Goal: Task Accomplishment & Management: Complete application form

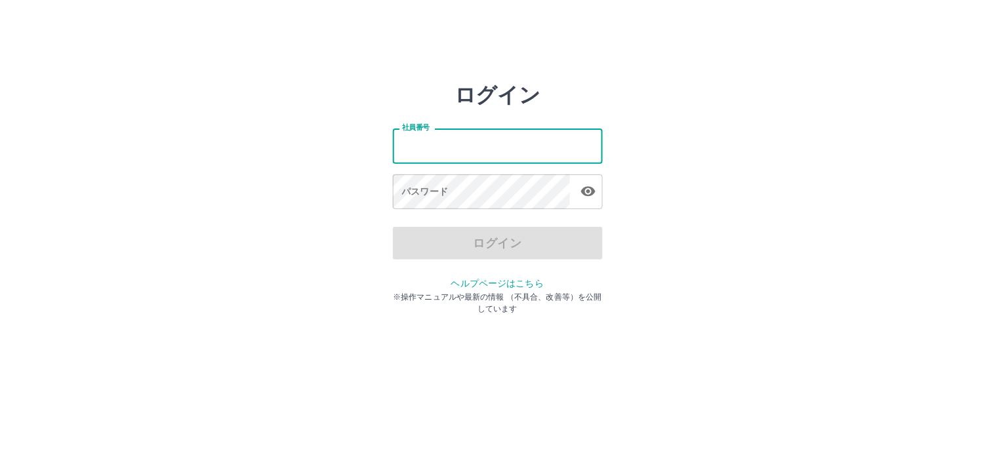
type input "*******"
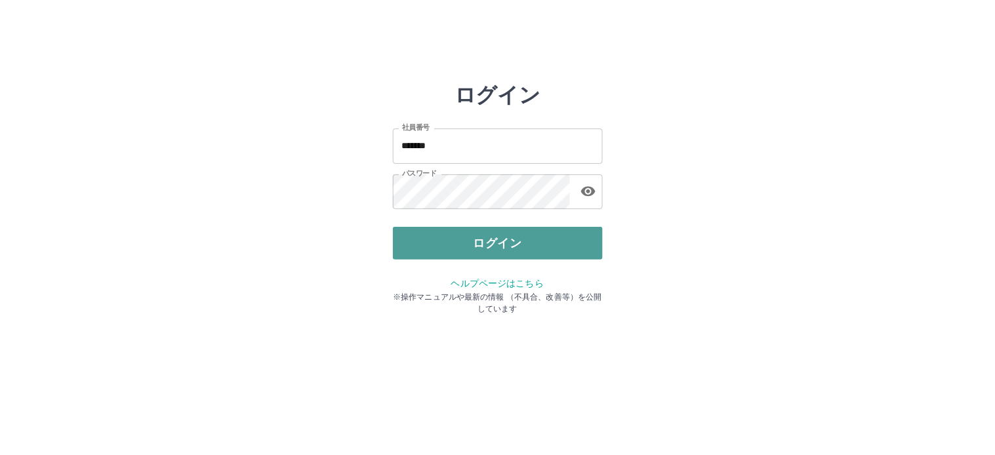
click at [488, 245] on button "ログイン" at bounding box center [498, 243] width 210 height 33
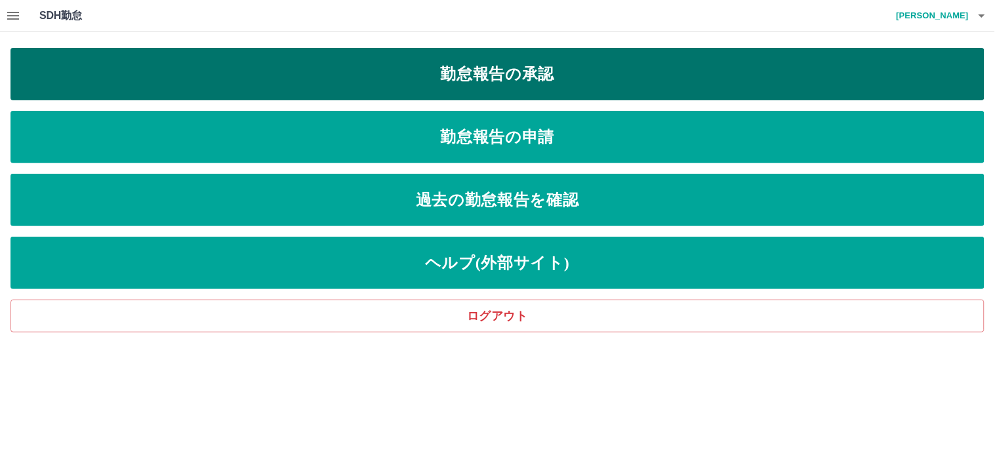
click at [497, 72] on link "勤怠報告の承認" at bounding box center [497, 74] width 974 height 52
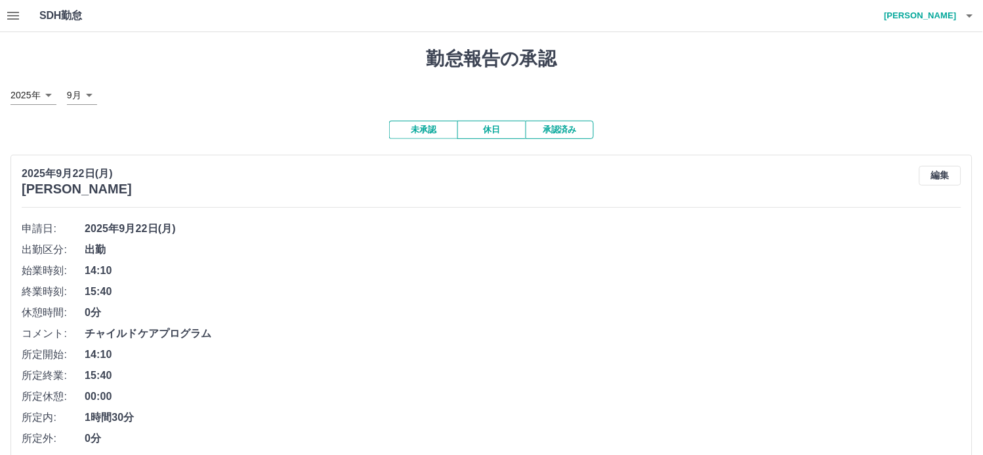
scroll to position [73, 0]
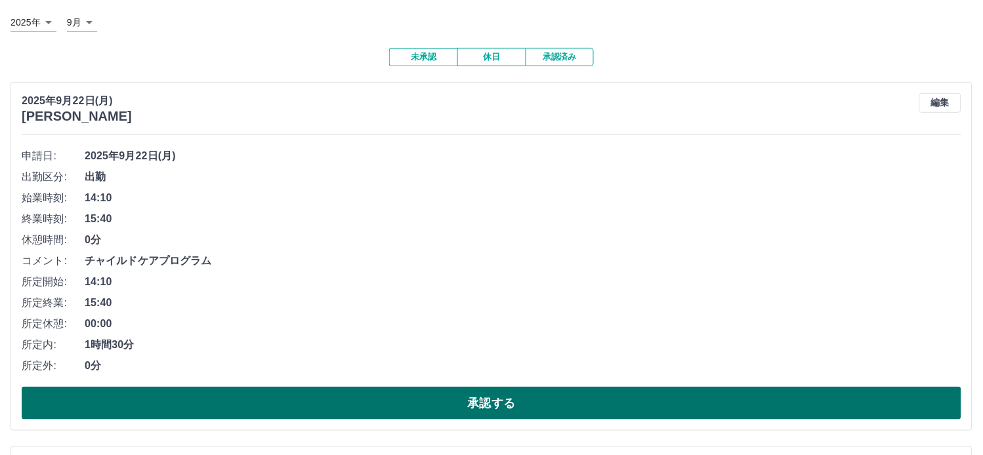
click at [493, 411] on button "承認する" at bounding box center [491, 403] width 939 height 33
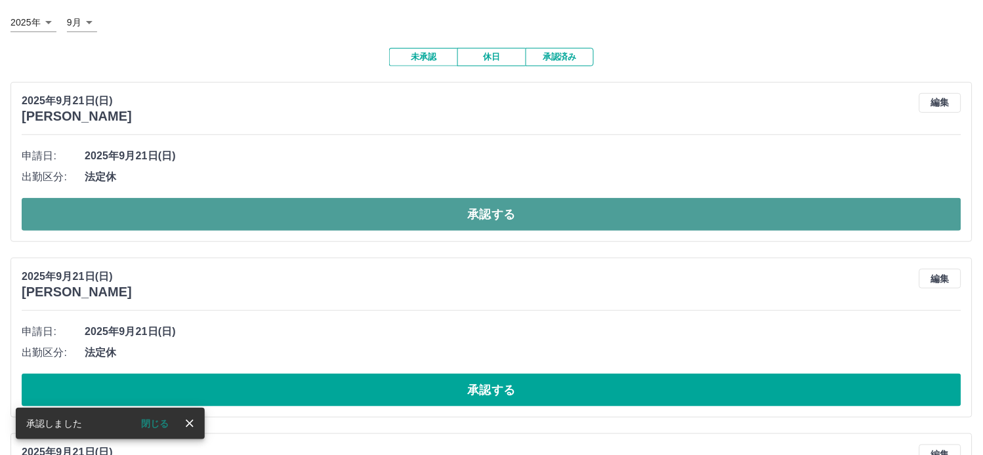
click at [495, 216] on button "承認する" at bounding box center [491, 214] width 939 height 33
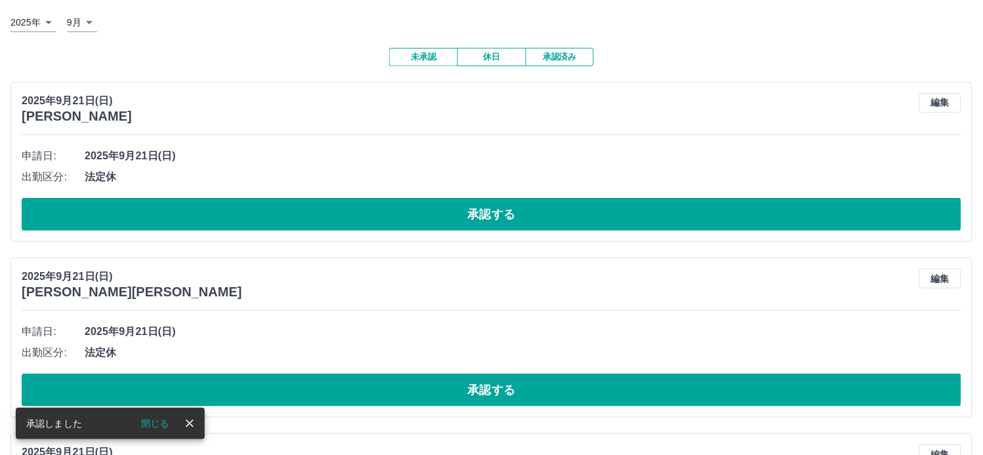
click at [501, 398] on button "承認する" at bounding box center [491, 390] width 939 height 33
click at [496, 212] on button "承認する" at bounding box center [491, 214] width 939 height 33
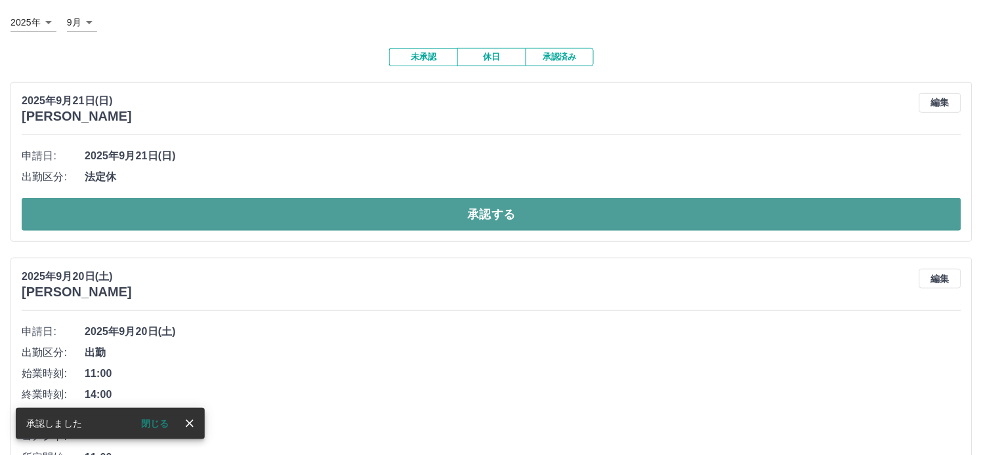
click at [495, 218] on button "承認する" at bounding box center [491, 214] width 939 height 33
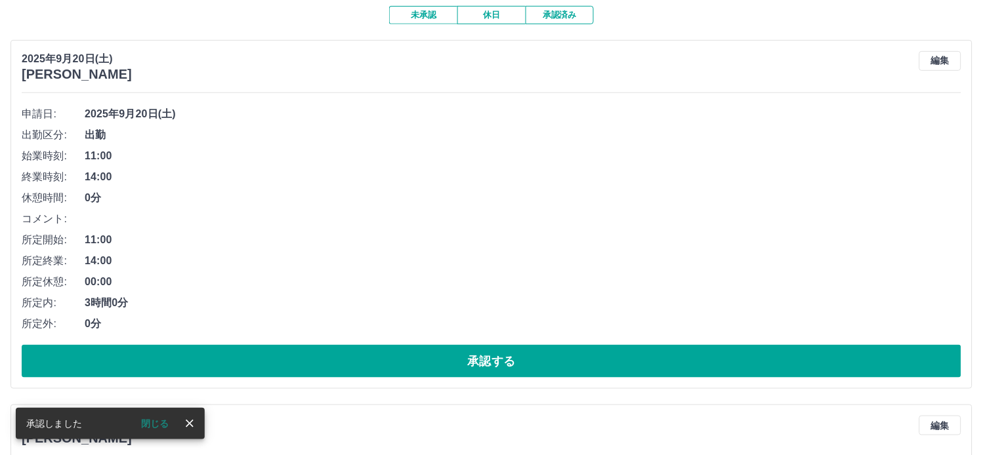
scroll to position [188, 0]
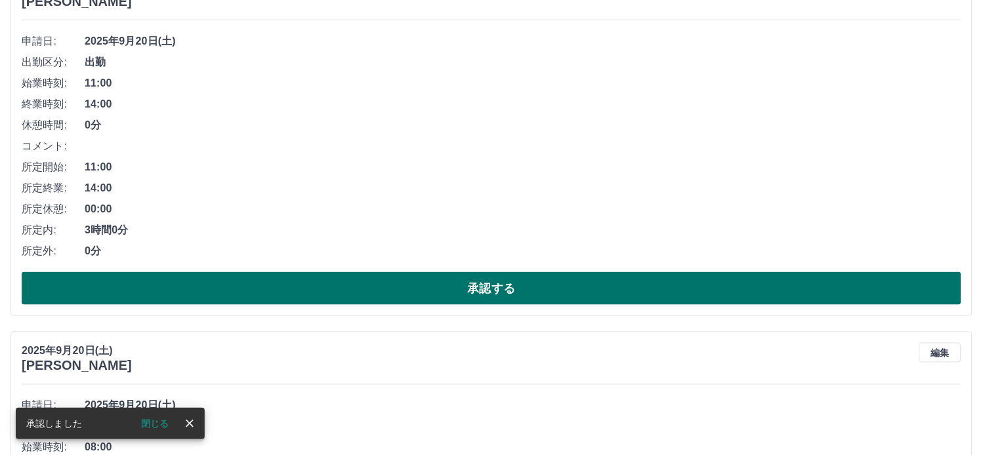
click at [497, 291] on button "承認する" at bounding box center [491, 288] width 939 height 33
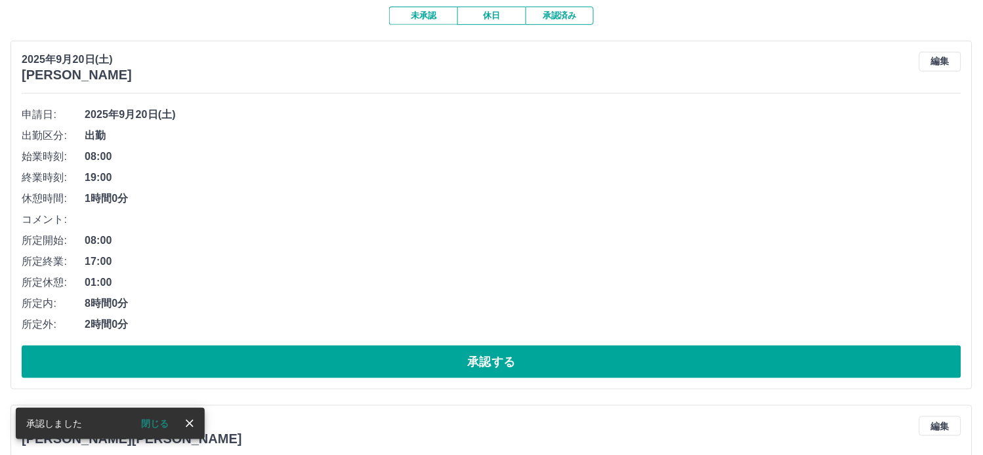
scroll to position [187, 0]
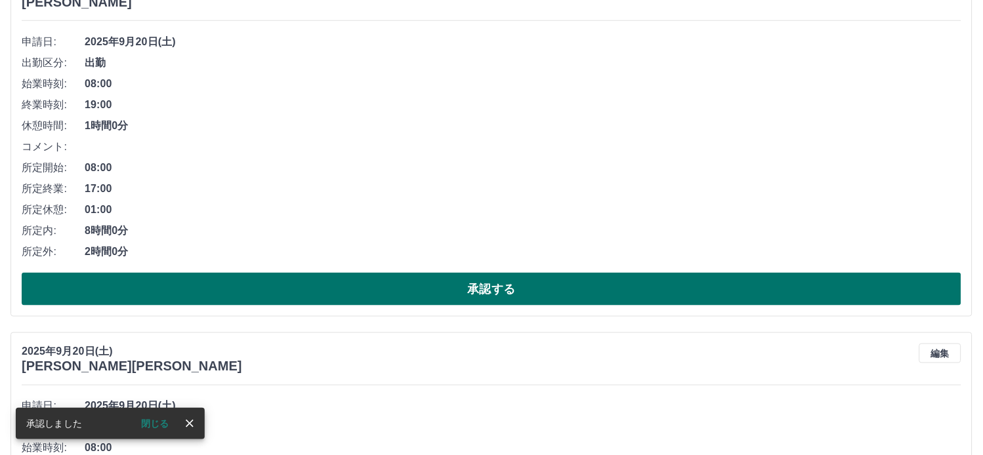
click at [490, 295] on button "承認する" at bounding box center [491, 289] width 939 height 33
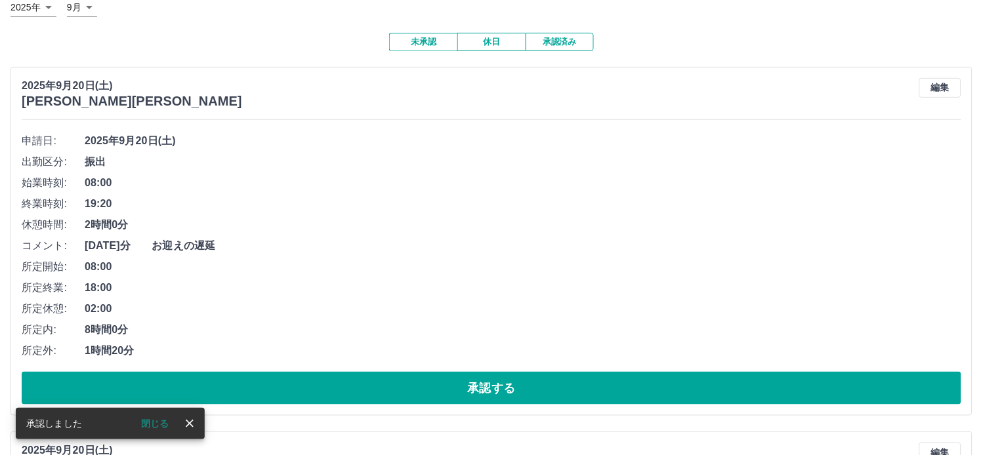
scroll to position [113, 0]
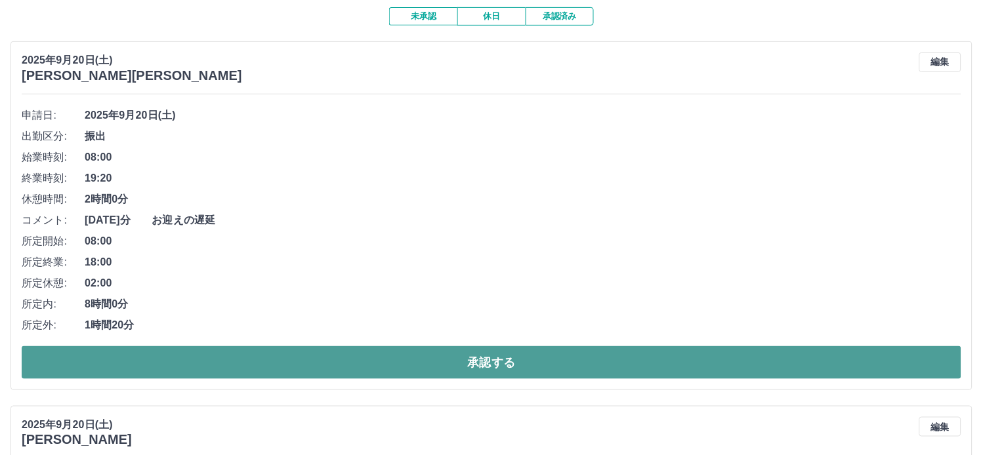
click at [481, 367] on button "承認する" at bounding box center [491, 362] width 939 height 33
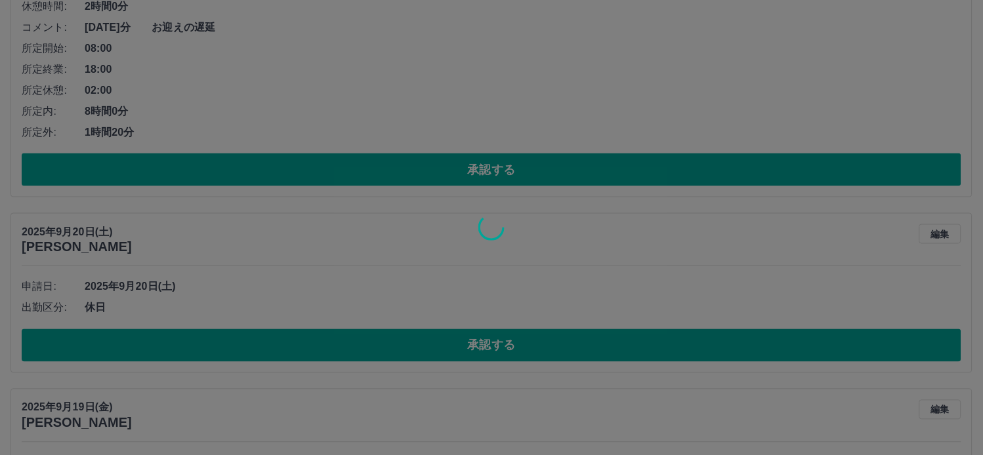
scroll to position [0, 0]
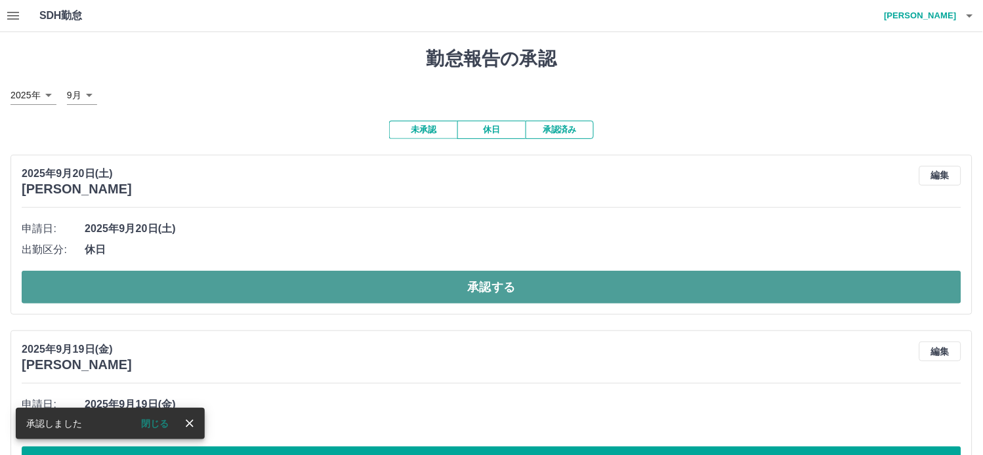
click at [508, 293] on button "承認する" at bounding box center [491, 287] width 939 height 33
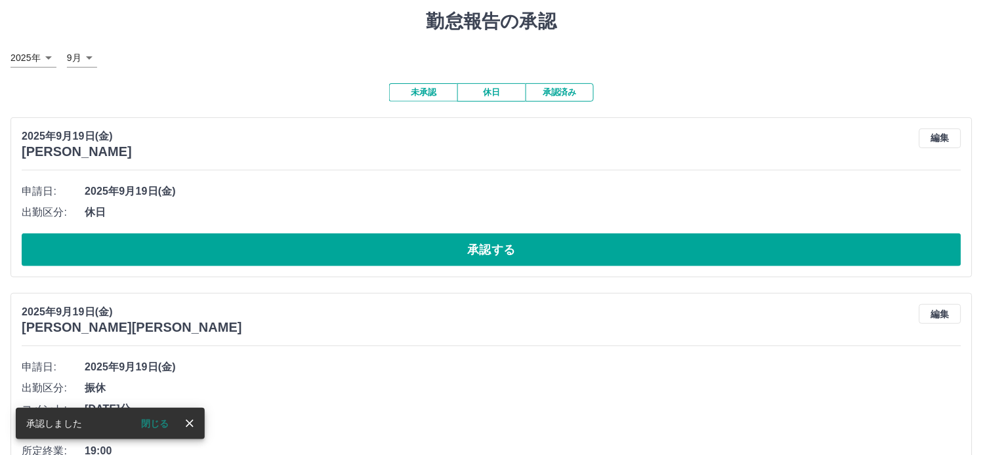
scroll to position [63, 0]
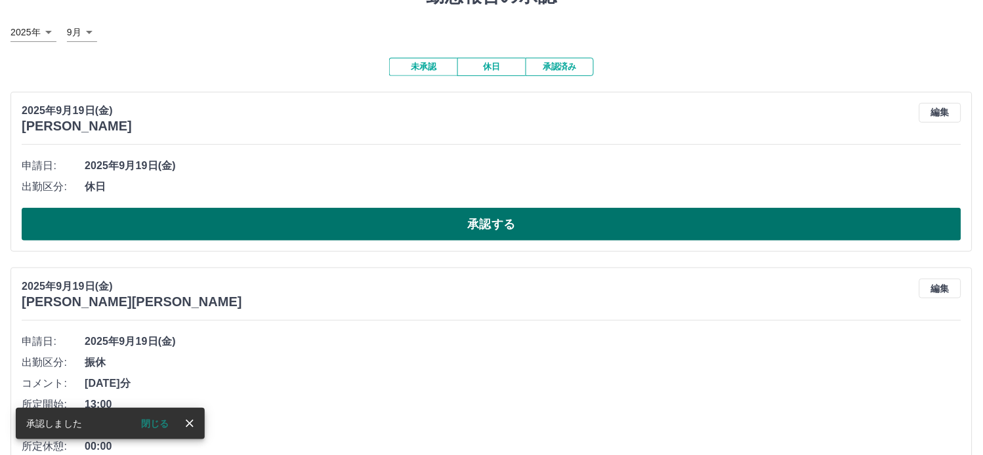
click at [514, 238] on button "承認する" at bounding box center [491, 224] width 939 height 33
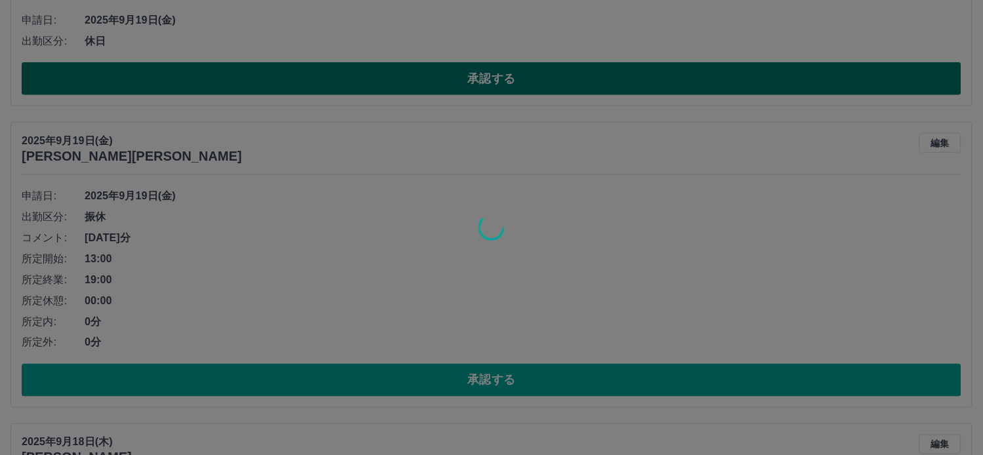
scroll to position [106, 0]
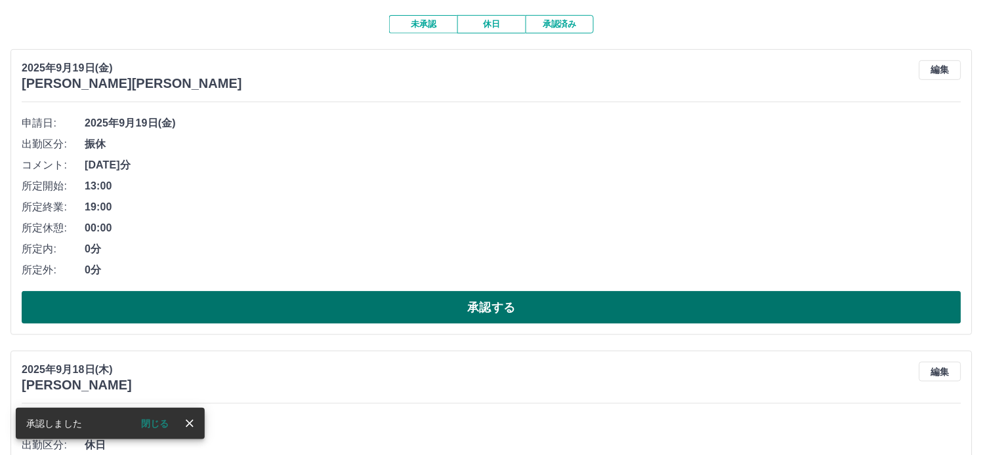
click at [474, 303] on button "承認する" at bounding box center [491, 307] width 939 height 33
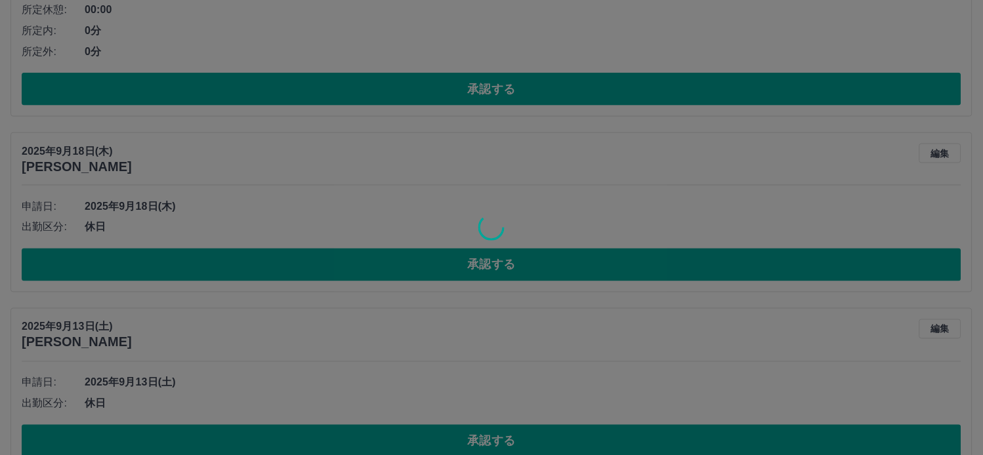
scroll to position [22, 0]
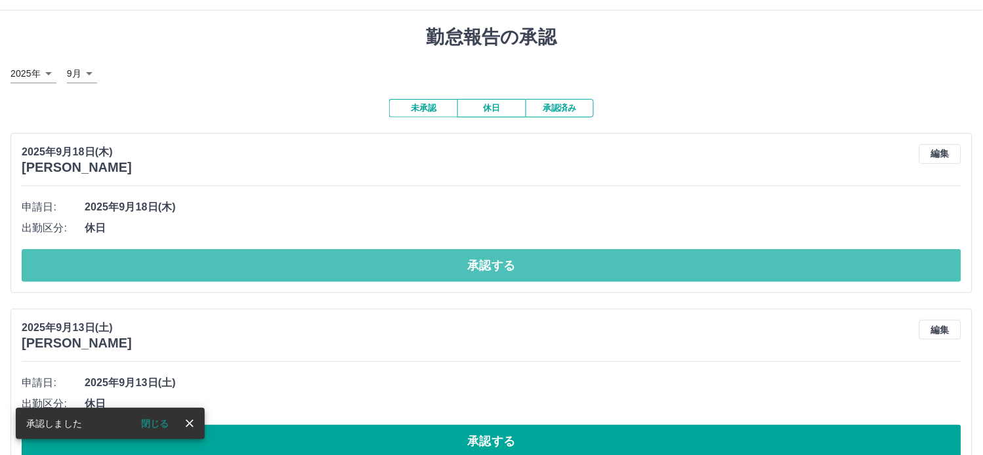
click at [502, 274] on button "承認する" at bounding box center [491, 265] width 939 height 33
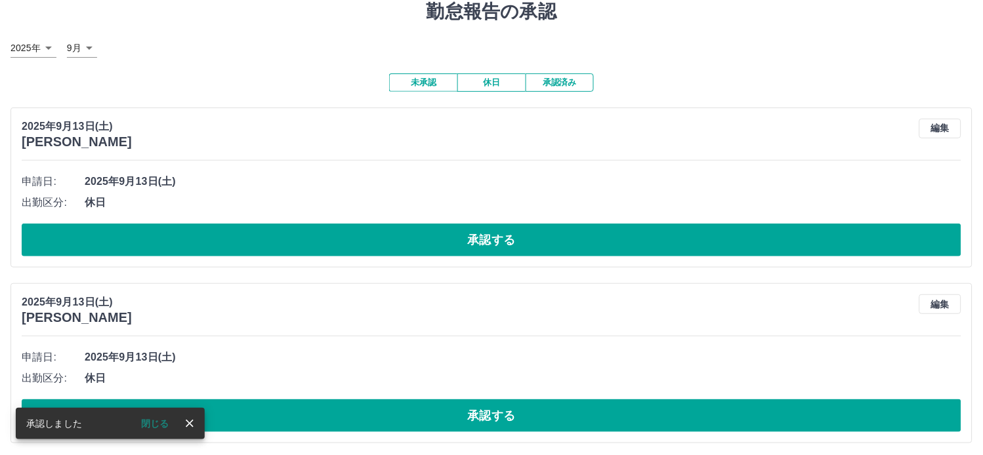
scroll to position [73, 0]
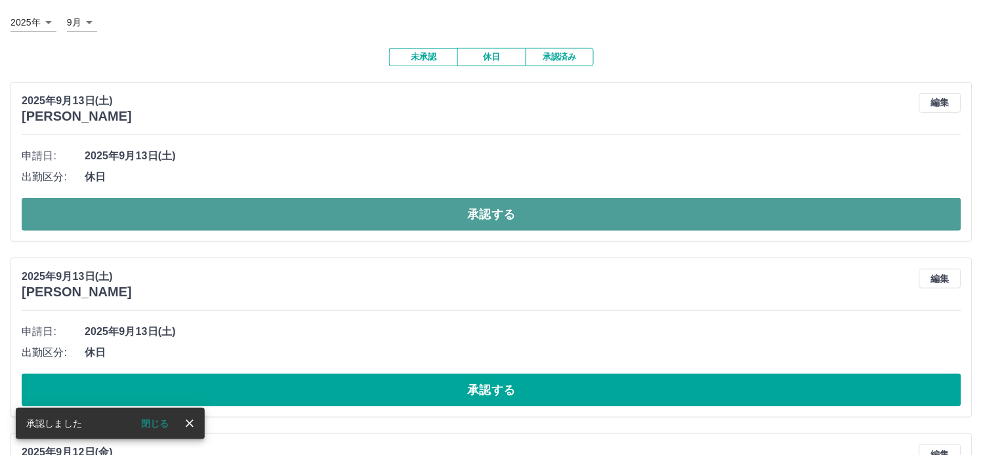
click at [504, 227] on button "承認する" at bounding box center [491, 214] width 939 height 33
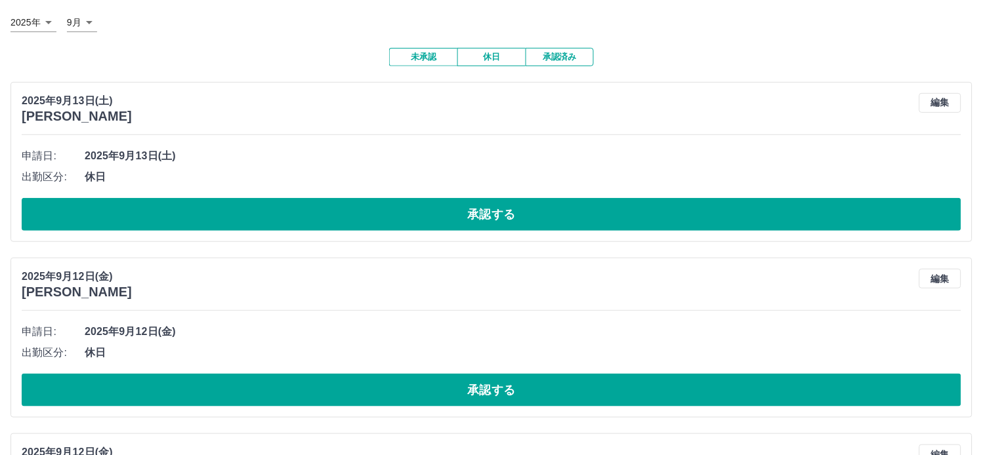
click at [502, 232] on div "2025年9月13日(土) 飯尾　涼風 編集 申請日: 2025年9月13日(土) 出勤区分: 休日 承認する" at bounding box center [491, 162] width 962 height 160
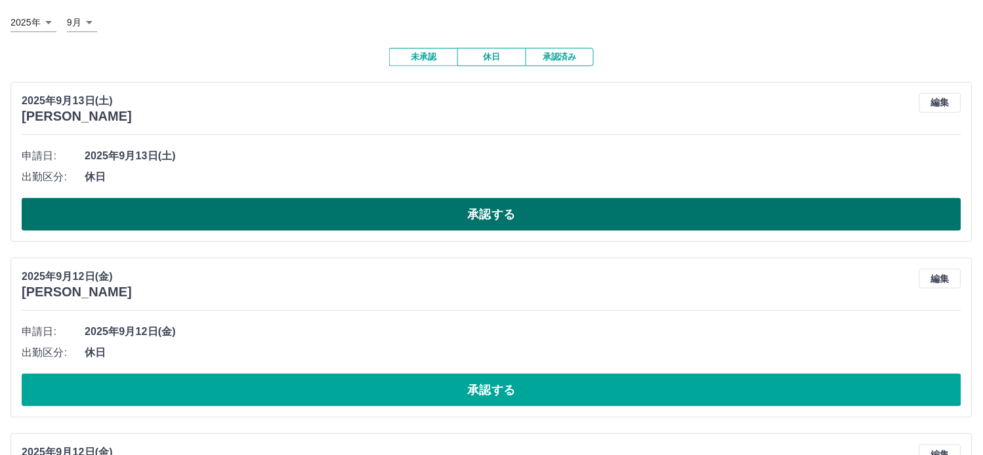
click at [492, 218] on button "承認する" at bounding box center [491, 214] width 939 height 33
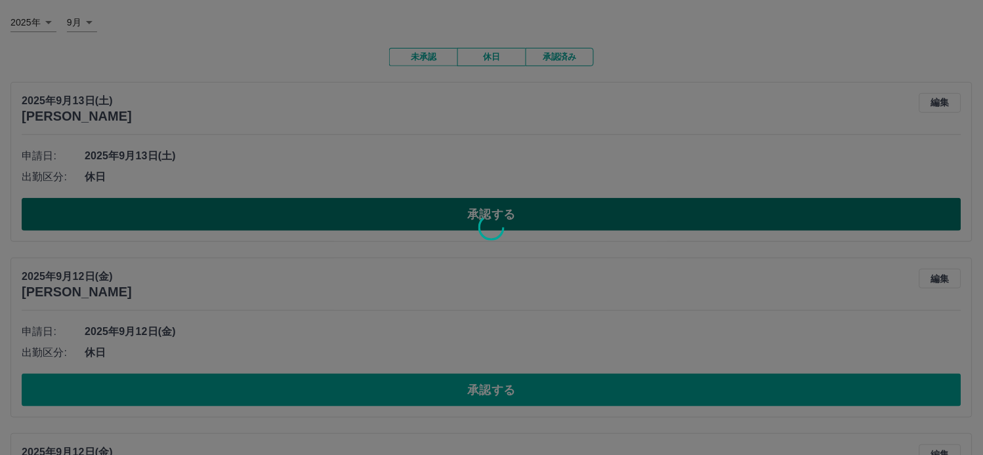
scroll to position [53, 0]
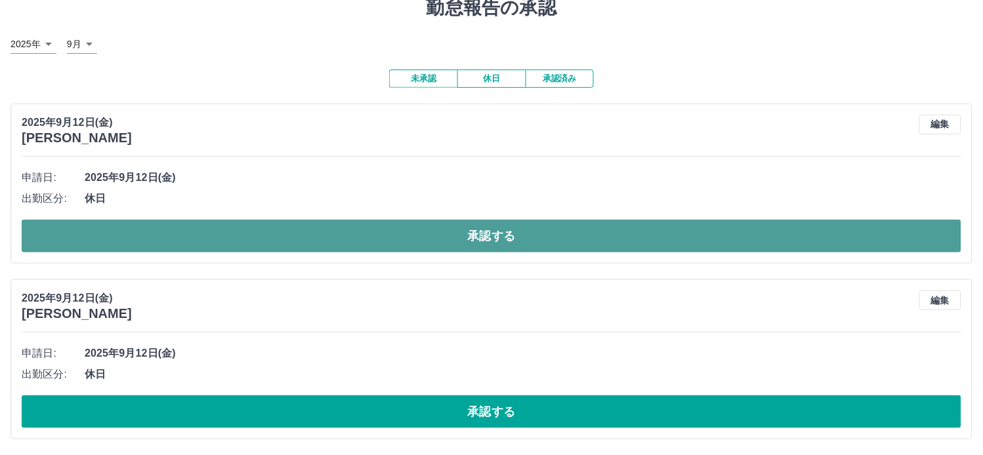
click at [497, 245] on button "承認する" at bounding box center [491, 236] width 939 height 33
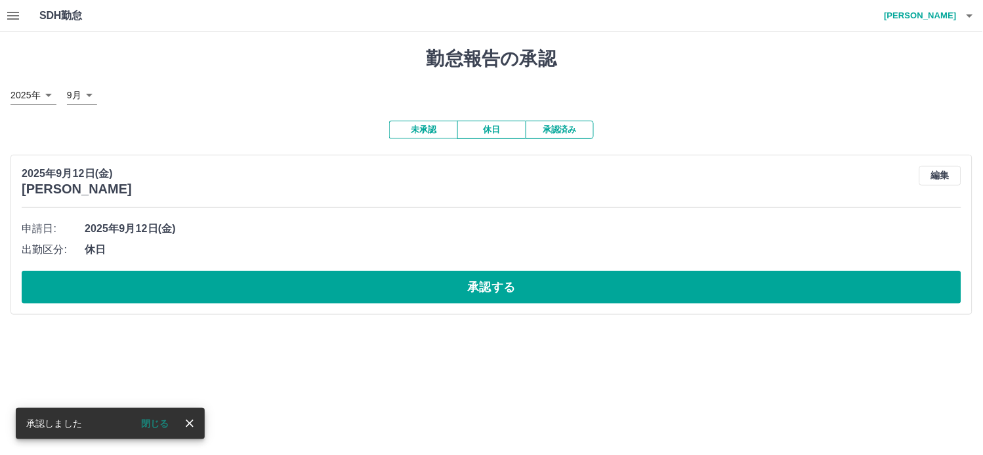
scroll to position [0, 0]
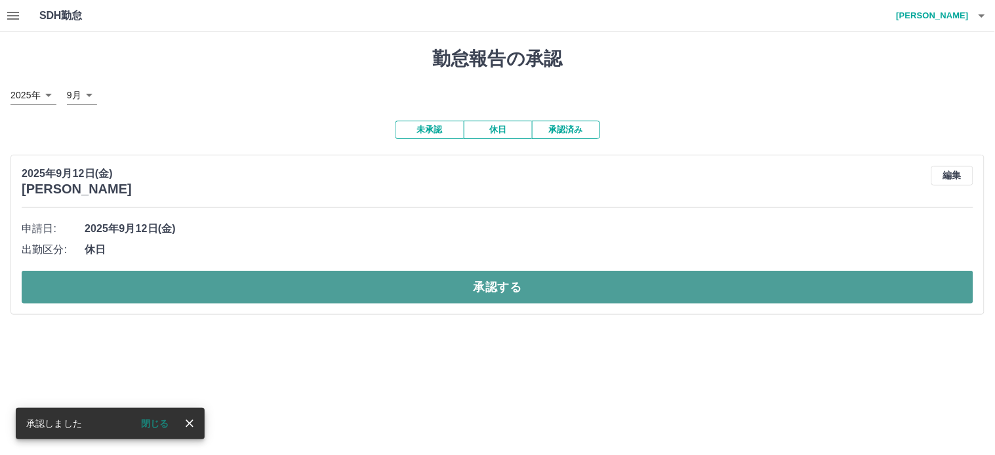
click at [489, 290] on button "承認する" at bounding box center [498, 287] width 952 height 33
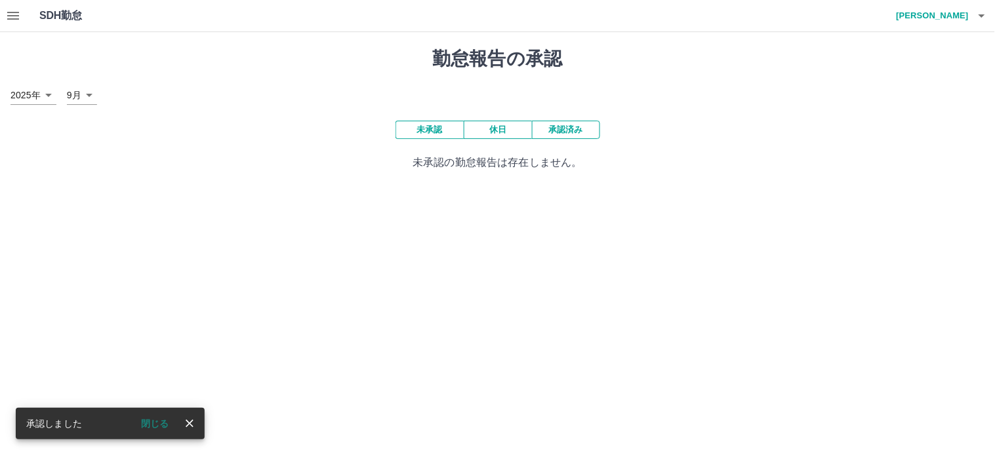
click at [9, 17] on icon "button" at bounding box center [13, 16] width 16 height 16
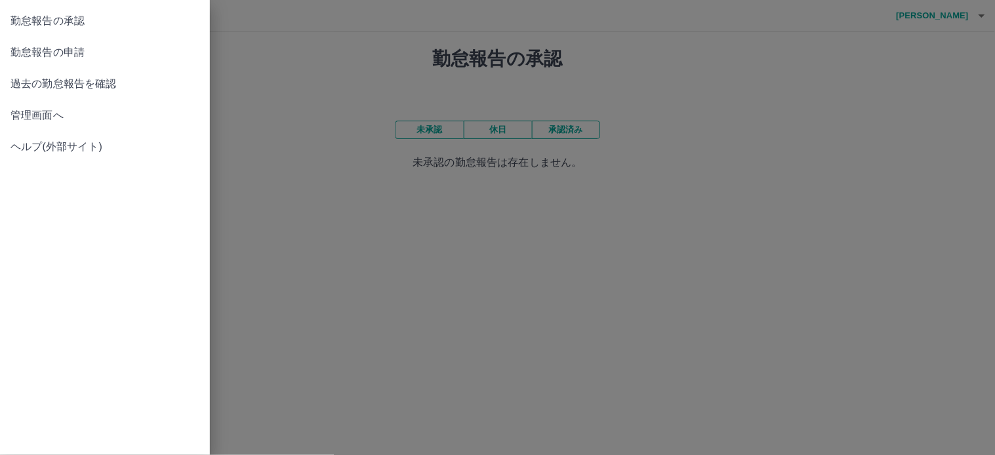
click at [51, 112] on span "管理画面へ" at bounding box center [104, 116] width 189 height 16
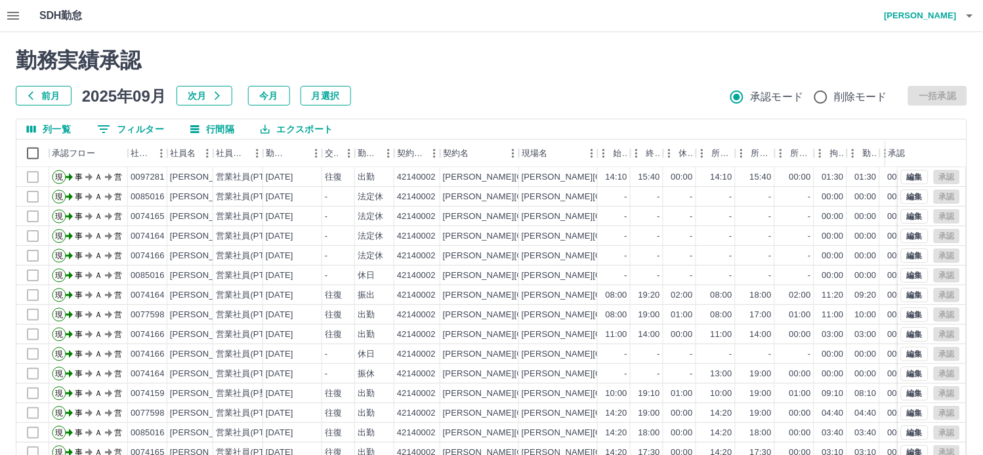
click at [10, 9] on icon "button" at bounding box center [13, 16] width 16 height 16
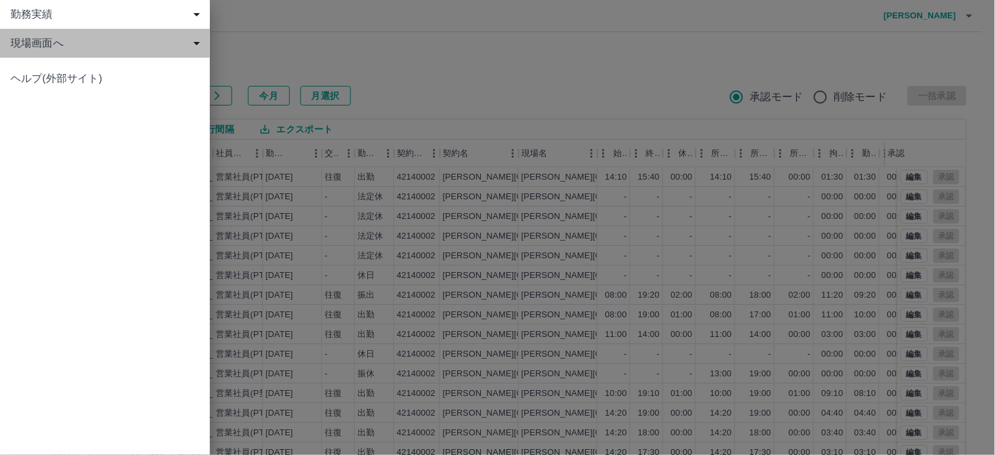
click at [49, 42] on span "現場画面へ" at bounding box center [107, 43] width 194 height 16
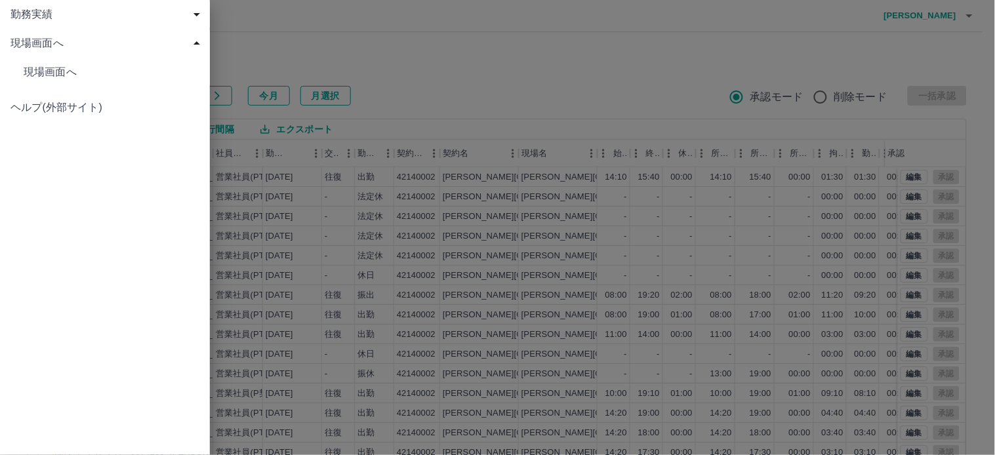
click at [93, 67] on span "現場画面へ" at bounding box center [112, 72] width 176 height 16
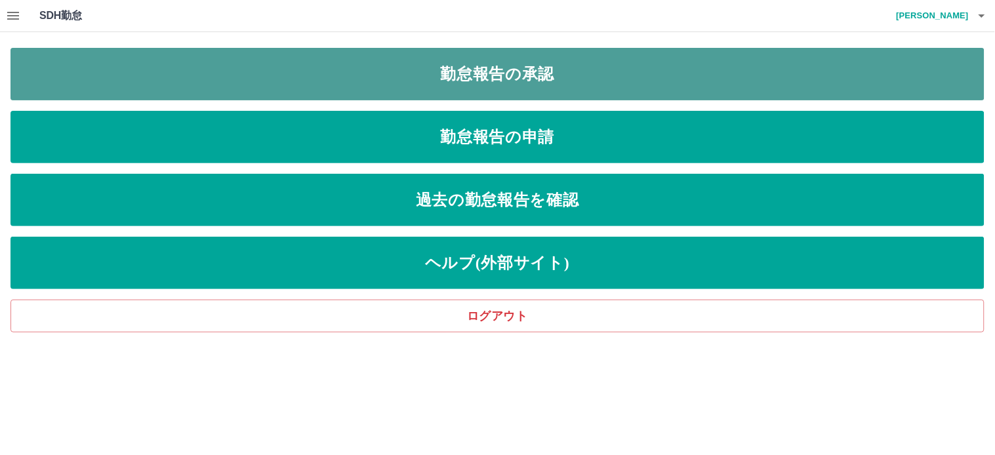
click at [451, 77] on link "勤怠報告の承認" at bounding box center [497, 74] width 974 height 52
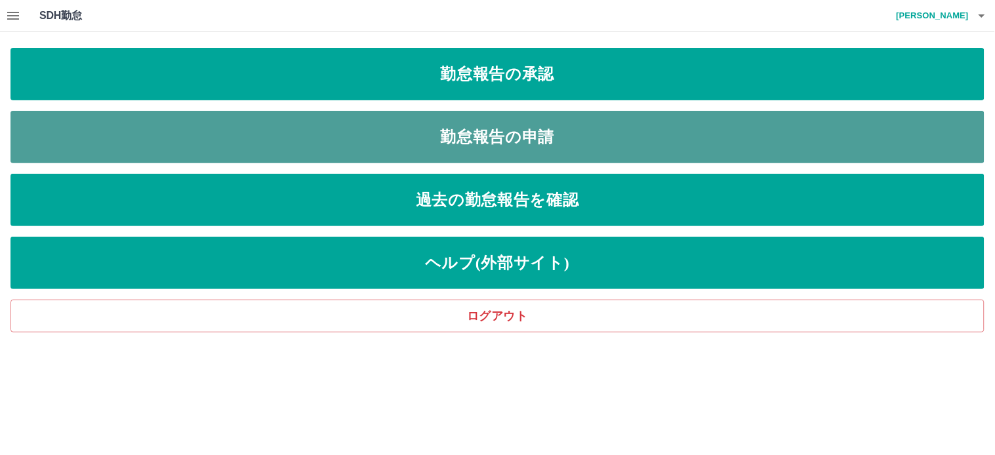
click at [519, 140] on link "勤怠報告の申請" at bounding box center [497, 137] width 974 height 52
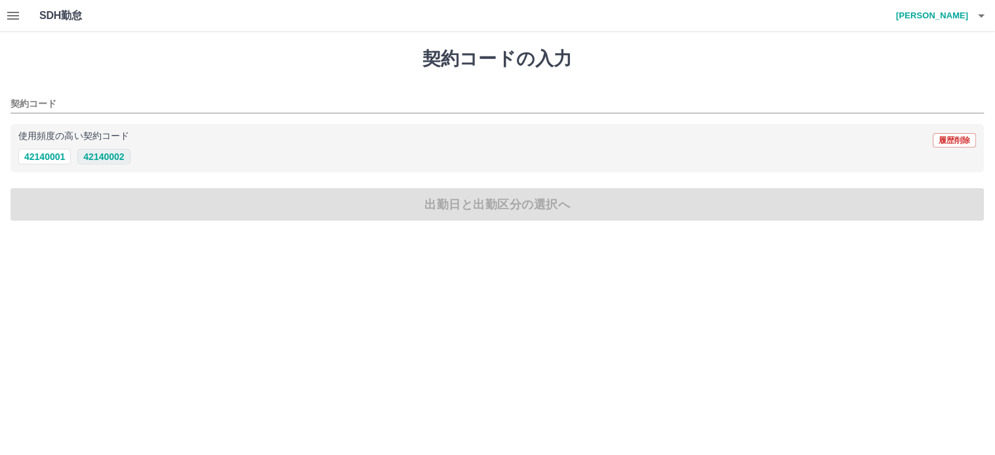
click at [107, 155] on button "42140002" at bounding box center [103, 157] width 52 height 16
type input "********"
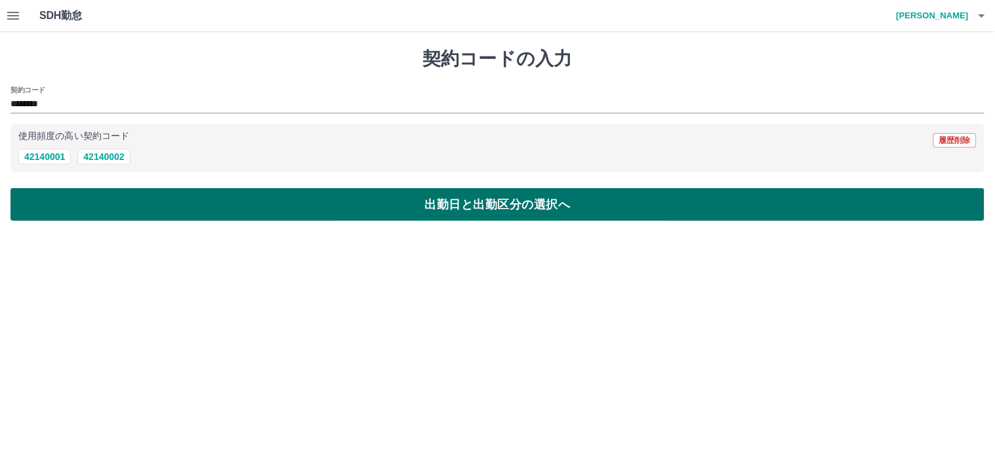
click at [448, 205] on button "出勤日と出勤区分の選択へ" at bounding box center [497, 204] width 974 height 33
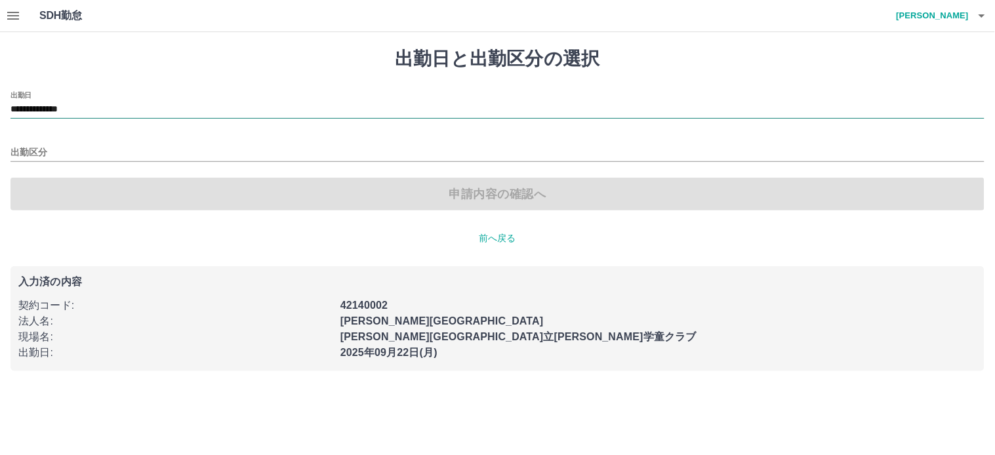
click at [55, 113] on input "**********" at bounding box center [497, 110] width 974 height 16
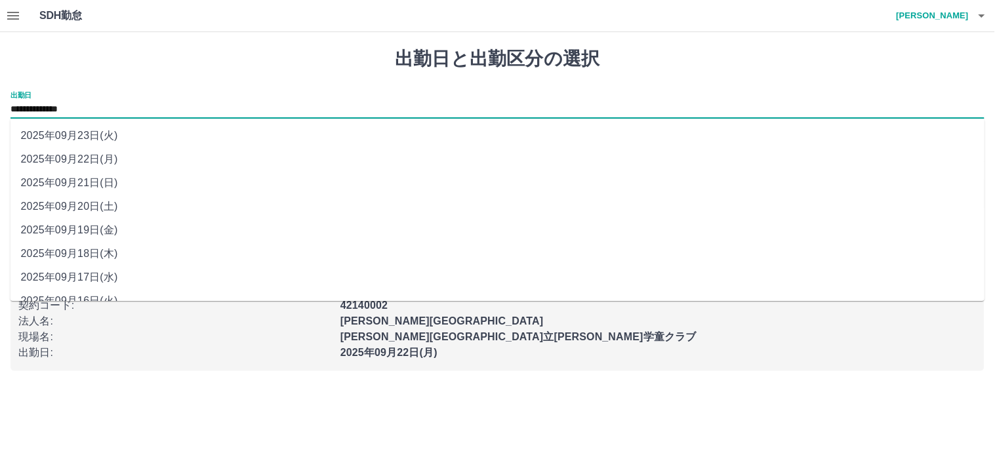
click at [71, 208] on li "2025年09月20日(土)" at bounding box center [497, 207] width 975 height 24
type input "**********"
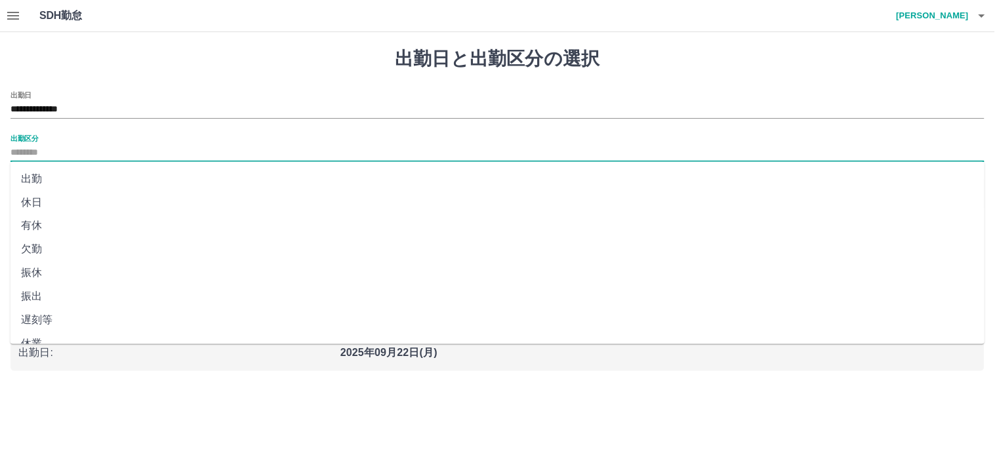
click at [66, 152] on input "出勤区分" at bounding box center [497, 153] width 974 height 16
click at [47, 199] on li "休日" at bounding box center [497, 203] width 975 height 24
type input "**"
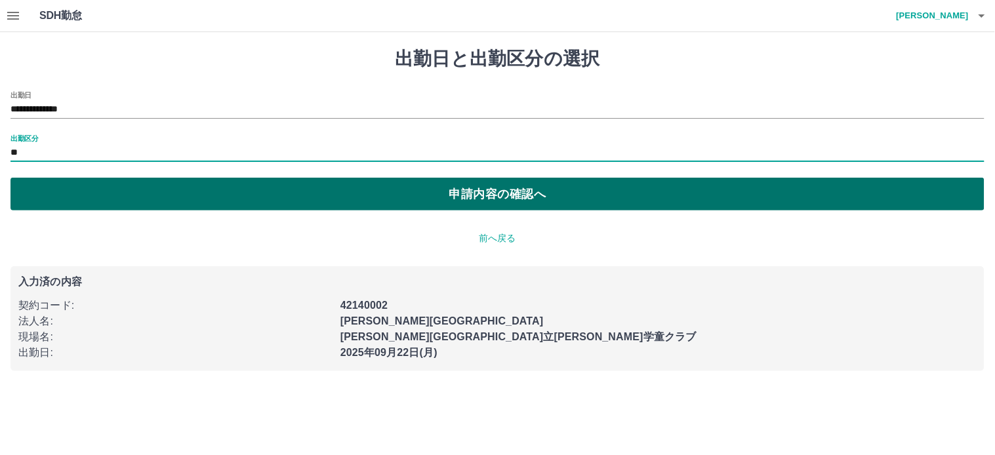
click at [509, 205] on button "申請内容の確認へ" at bounding box center [497, 194] width 974 height 33
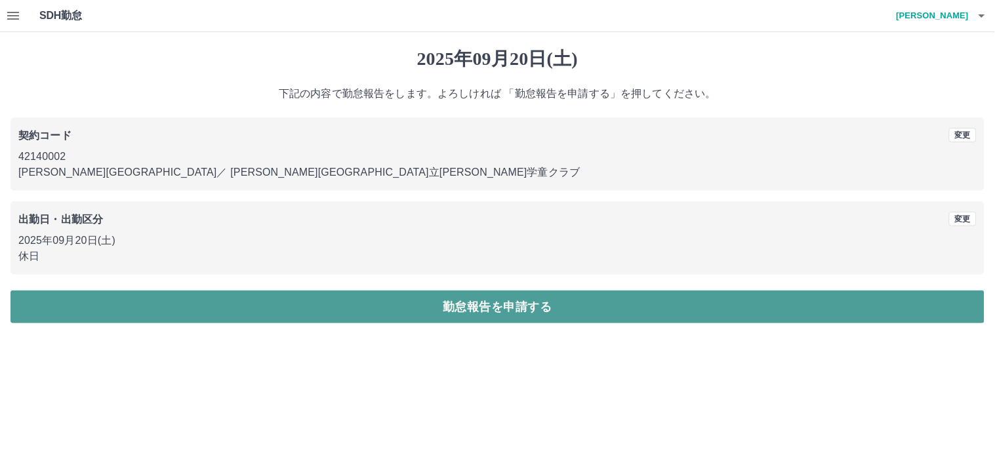
click at [449, 307] on button "勤怠報告を申請する" at bounding box center [497, 307] width 974 height 33
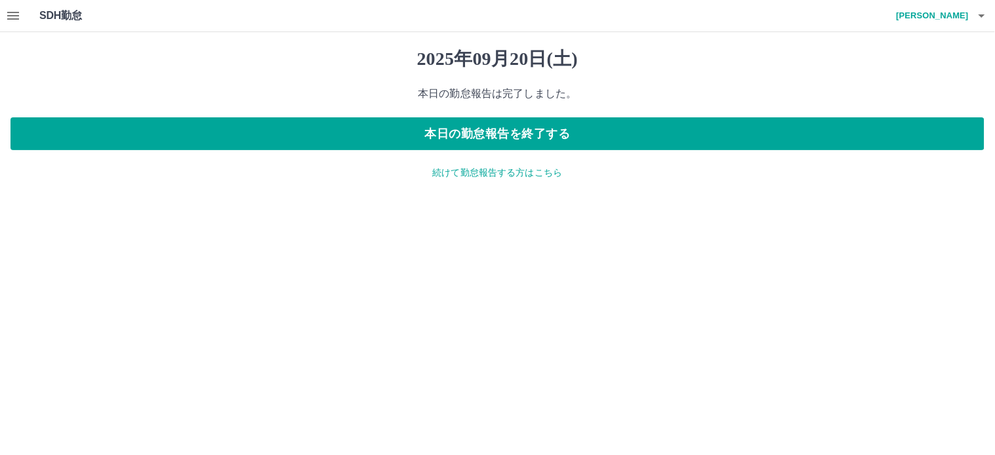
click at [480, 178] on p "続けて勤怠報告する方はこちら" at bounding box center [497, 173] width 974 height 14
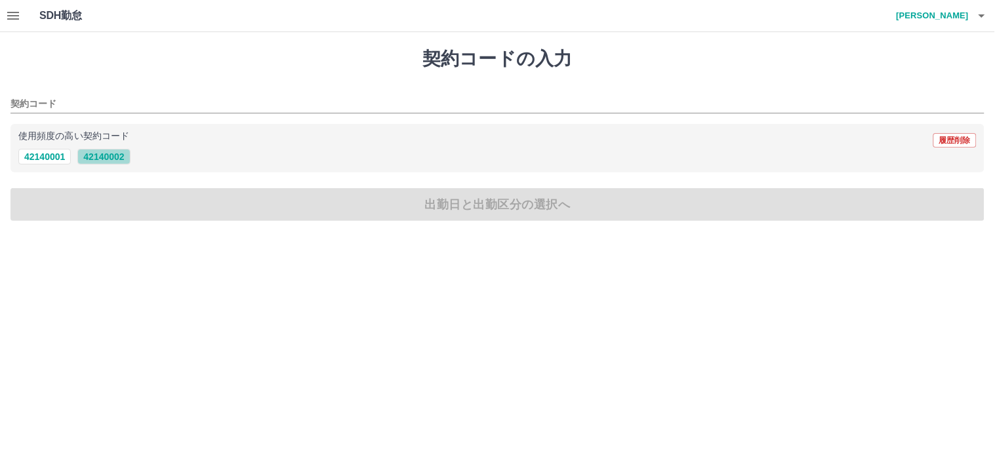
click at [98, 158] on button "42140002" at bounding box center [103, 157] width 52 height 16
type input "********"
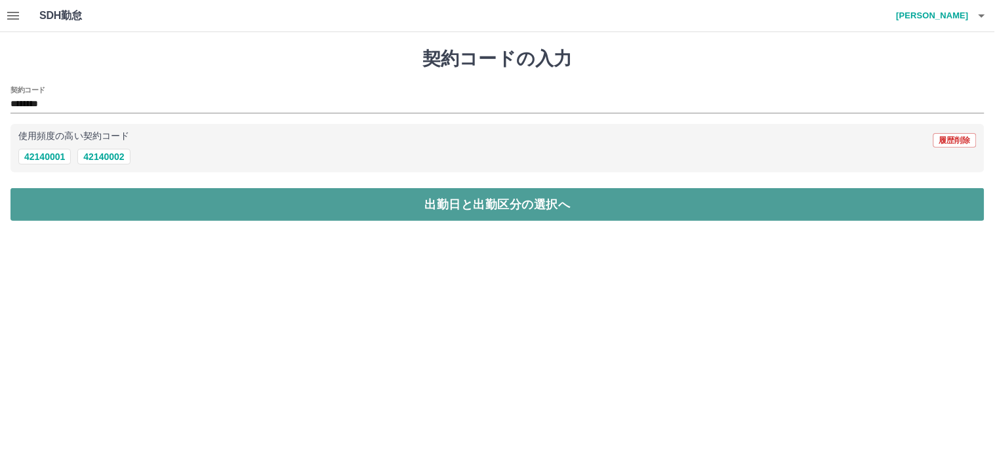
click at [514, 208] on button "出勤日と出勤区分の選択へ" at bounding box center [497, 204] width 974 height 33
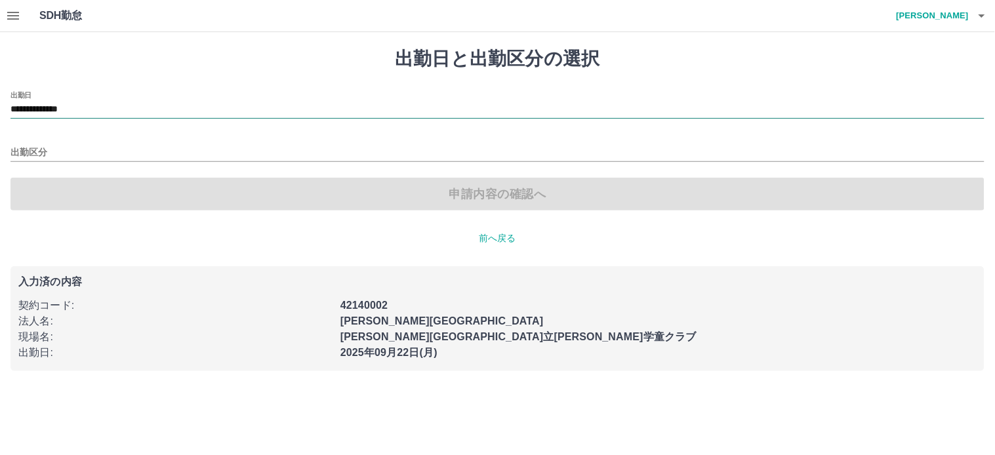
click at [54, 112] on input "**********" at bounding box center [497, 110] width 974 height 16
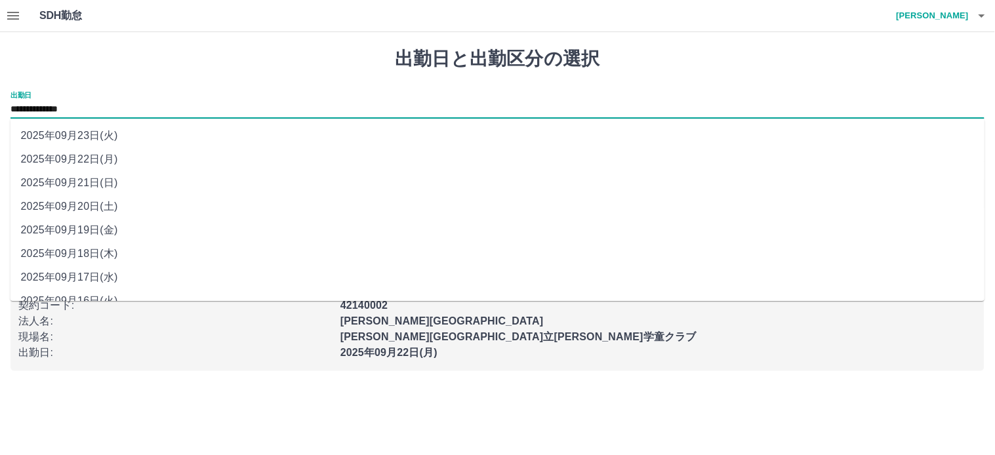
click at [62, 175] on li "2025年09月21日(日)" at bounding box center [497, 183] width 975 height 24
type input "**********"
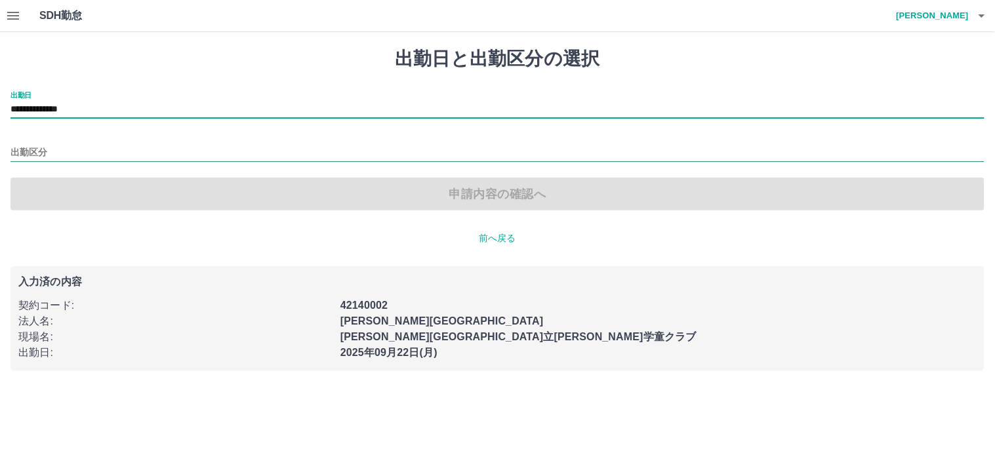
click at [53, 153] on input "出勤区分" at bounding box center [497, 153] width 974 height 16
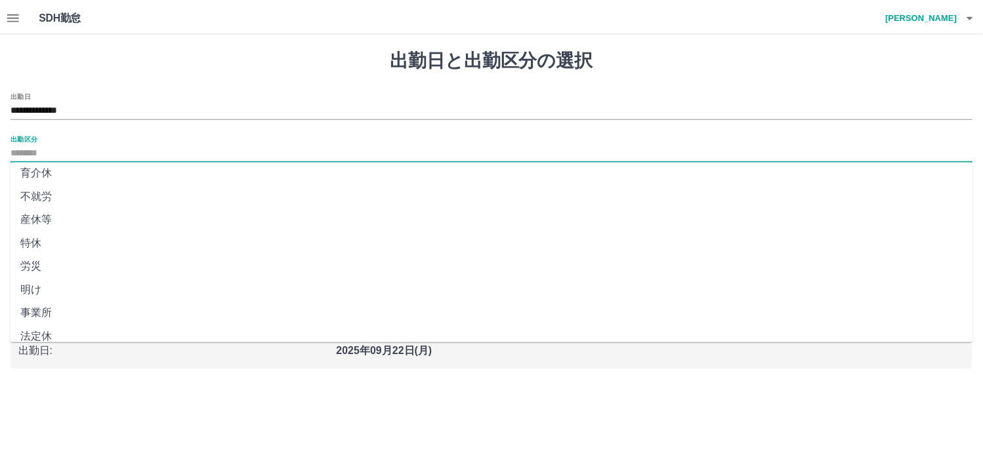
scroll to position [253, 0]
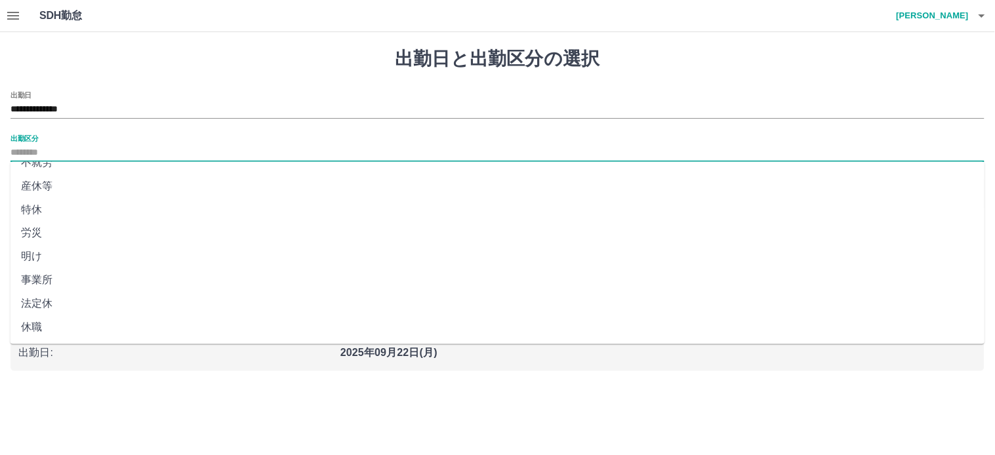
click at [36, 298] on li "法定休" at bounding box center [497, 305] width 975 height 24
type input "***"
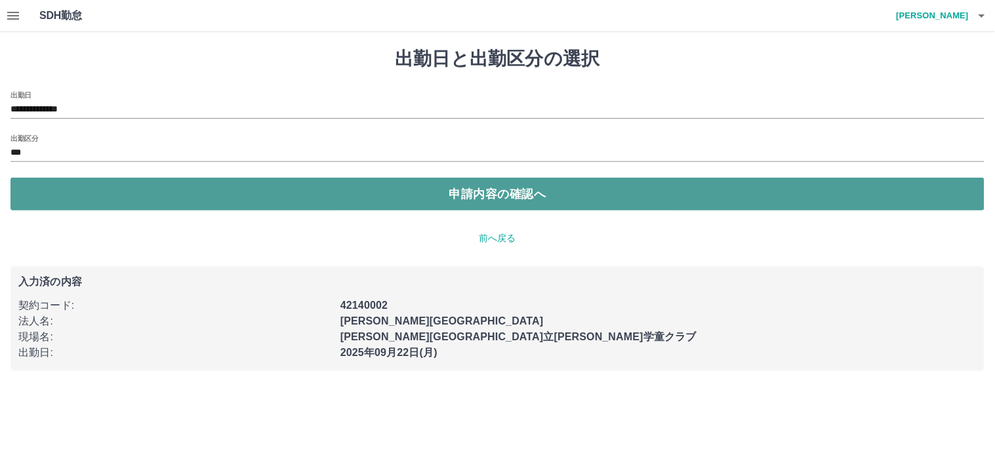
click at [479, 199] on button "申請内容の確認へ" at bounding box center [497, 194] width 974 height 33
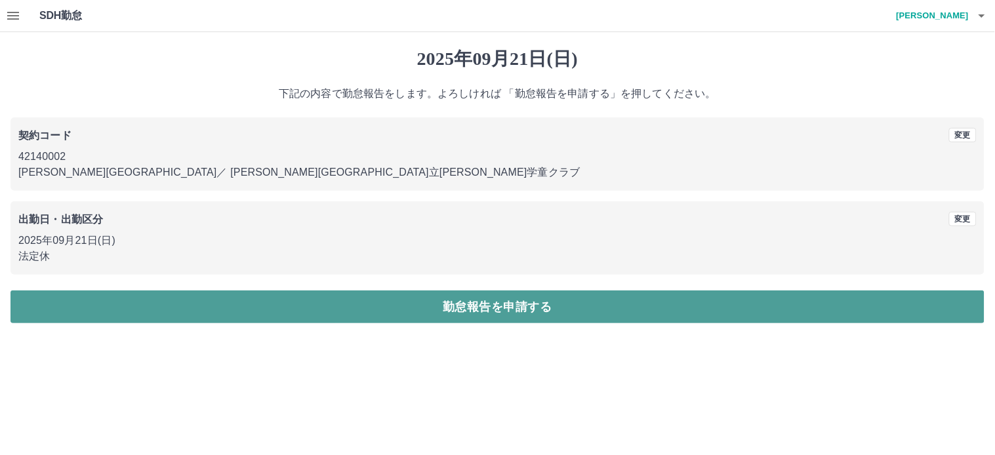
click at [498, 315] on button "勤怠報告を申請する" at bounding box center [497, 307] width 974 height 33
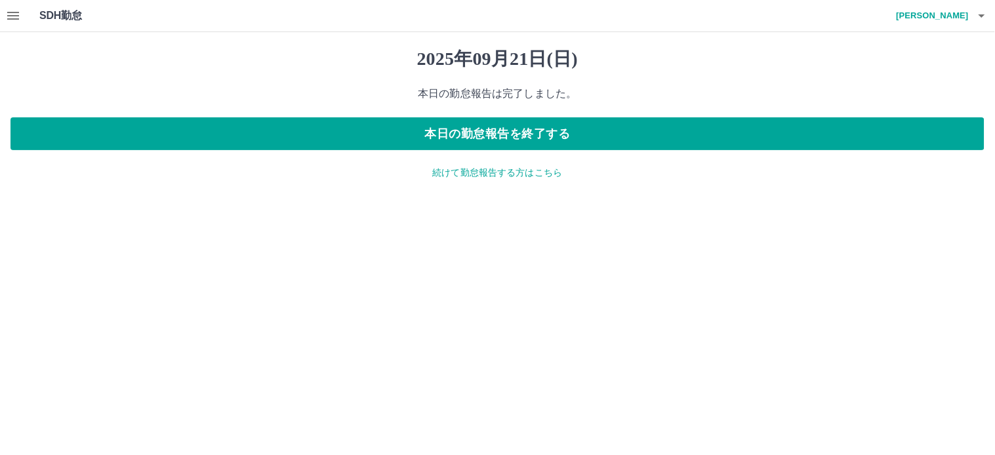
click at [438, 171] on p "続けて勤怠報告する方はこちら" at bounding box center [497, 173] width 974 height 14
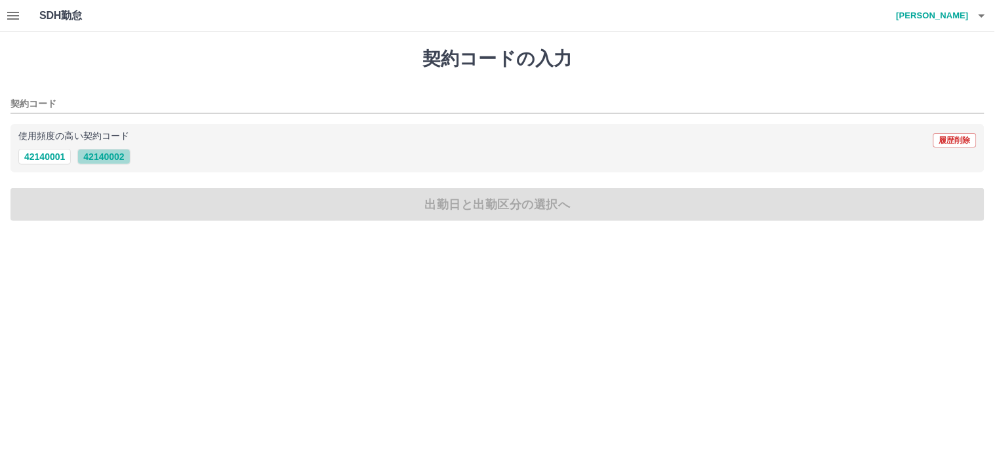
click at [107, 154] on button "42140002" at bounding box center [103, 157] width 52 height 16
type input "********"
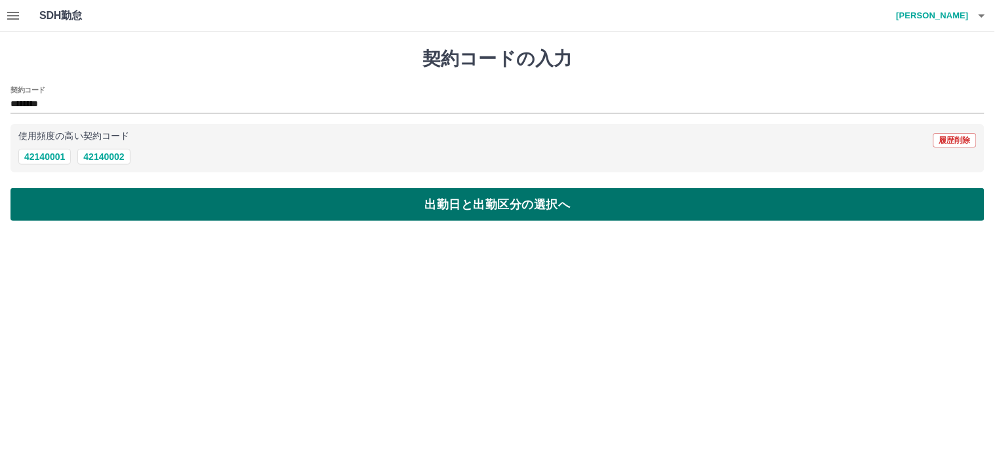
click at [539, 207] on button "出勤日と出勤区分の選択へ" at bounding box center [497, 204] width 974 height 33
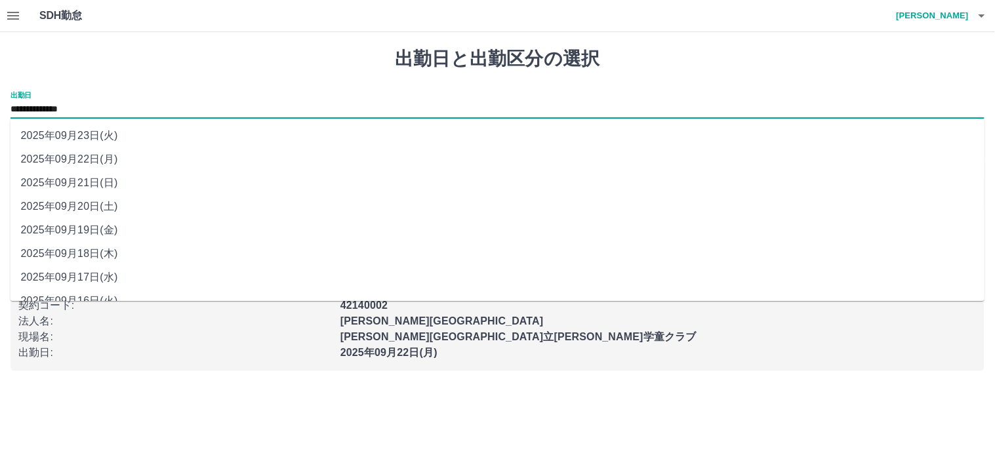
click at [51, 110] on input "**********" at bounding box center [497, 110] width 974 height 16
click at [59, 132] on li "2025年09月23日(火)" at bounding box center [497, 136] width 975 height 24
type input "**********"
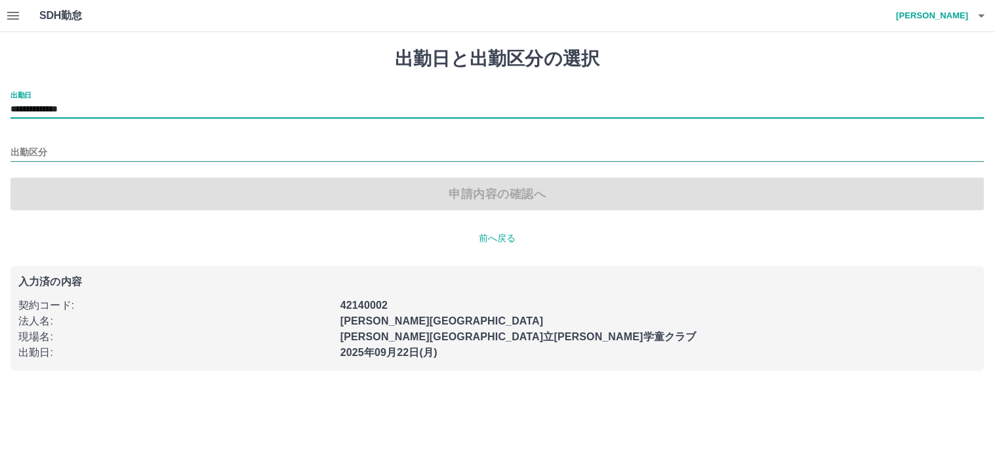
click at [46, 150] on input "出勤区分" at bounding box center [497, 153] width 974 height 16
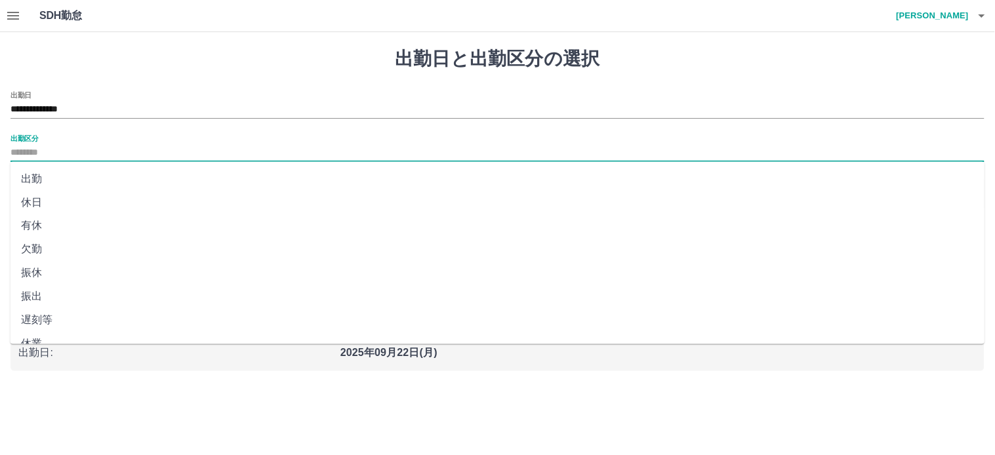
click at [36, 204] on li "休日" at bounding box center [497, 203] width 975 height 24
type input "**"
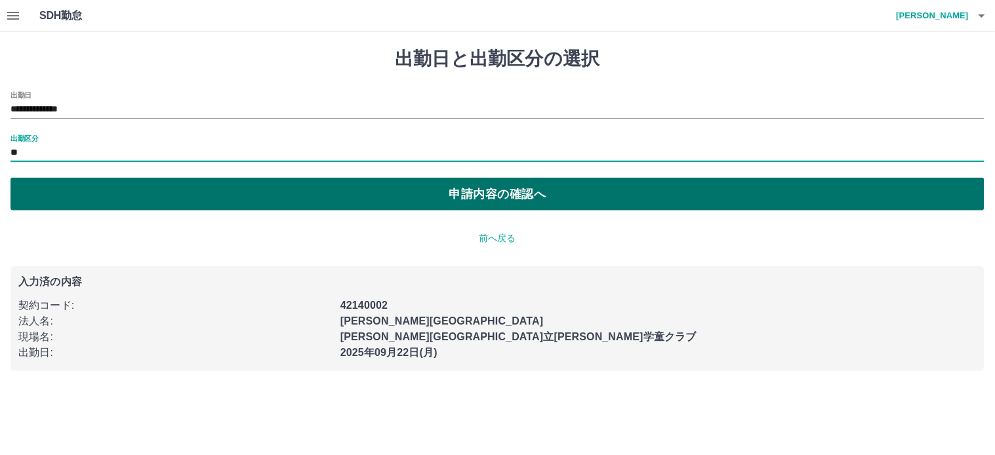
click at [487, 195] on button "申請内容の確認へ" at bounding box center [497, 194] width 974 height 33
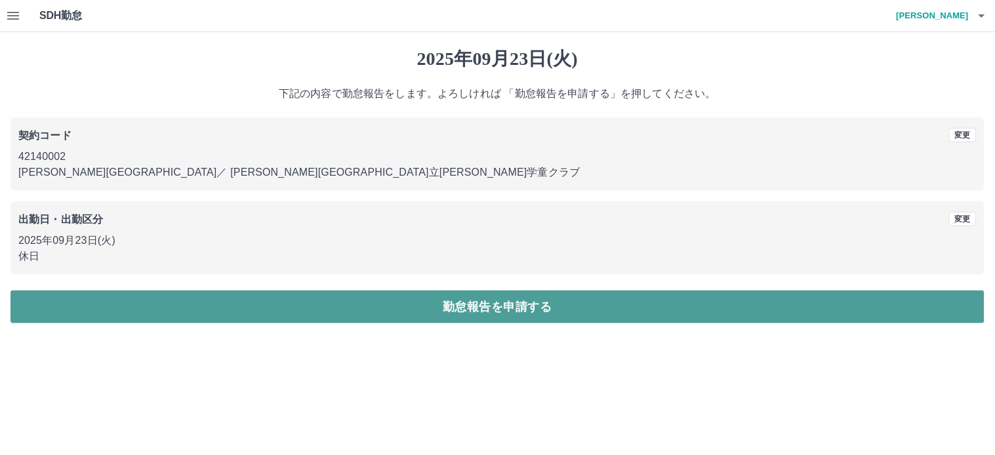
click at [490, 303] on button "勤怠報告を申請する" at bounding box center [497, 307] width 974 height 33
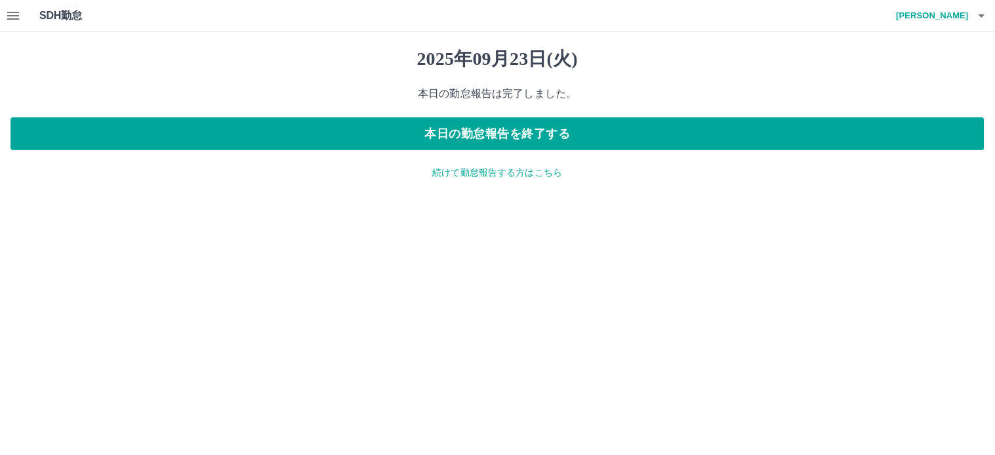
click at [17, 24] on button "button" at bounding box center [13, 15] width 26 height 31
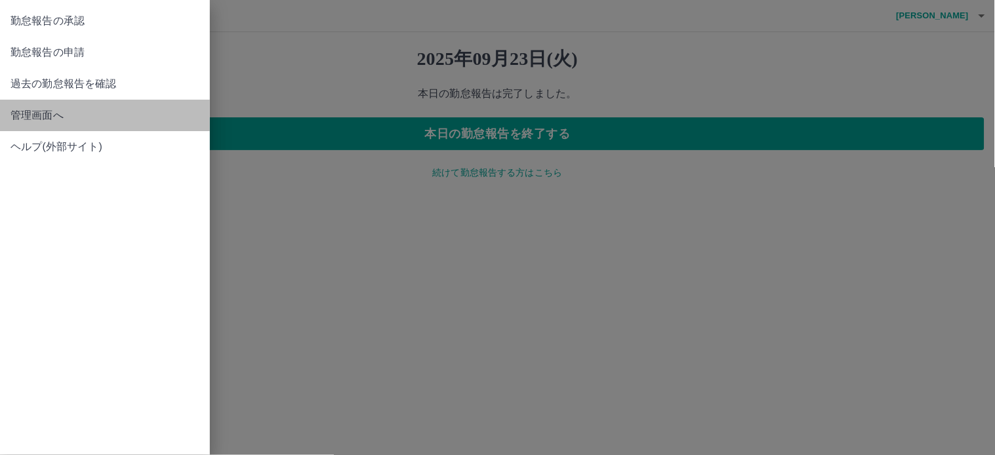
click at [68, 118] on span "管理画面へ" at bounding box center [104, 116] width 189 height 16
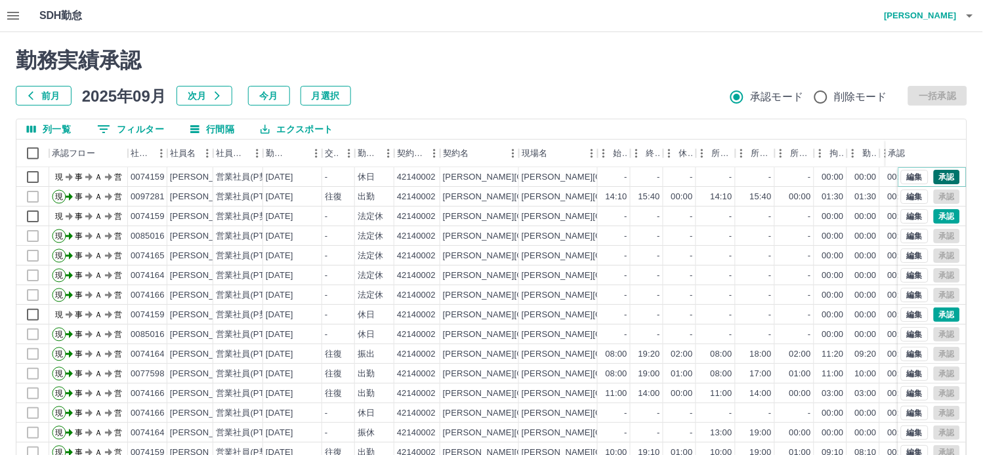
click at [937, 179] on button "承認" at bounding box center [946, 177] width 26 height 14
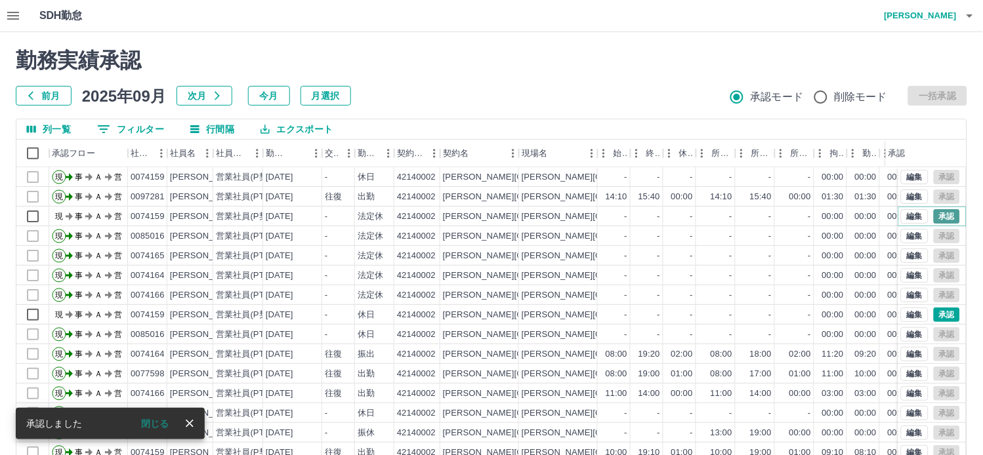
click at [933, 216] on button "承認" at bounding box center [946, 216] width 26 height 14
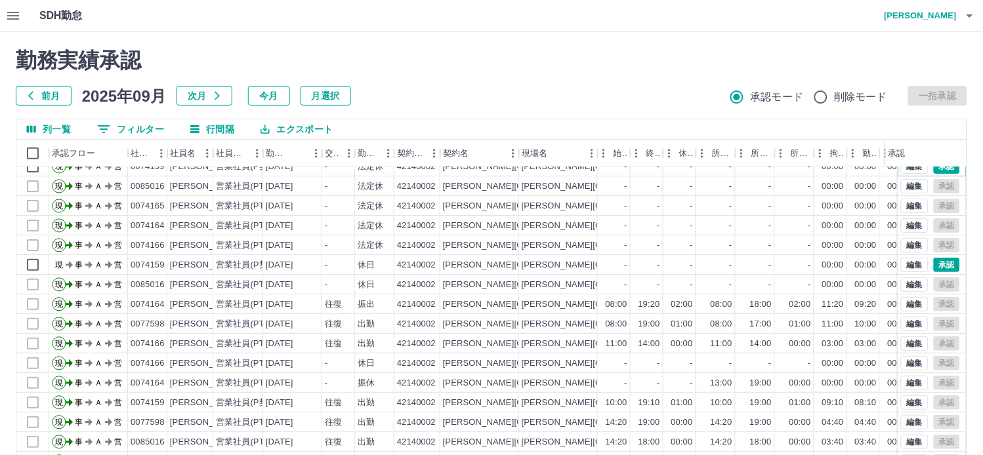
scroll to position [70, 0]
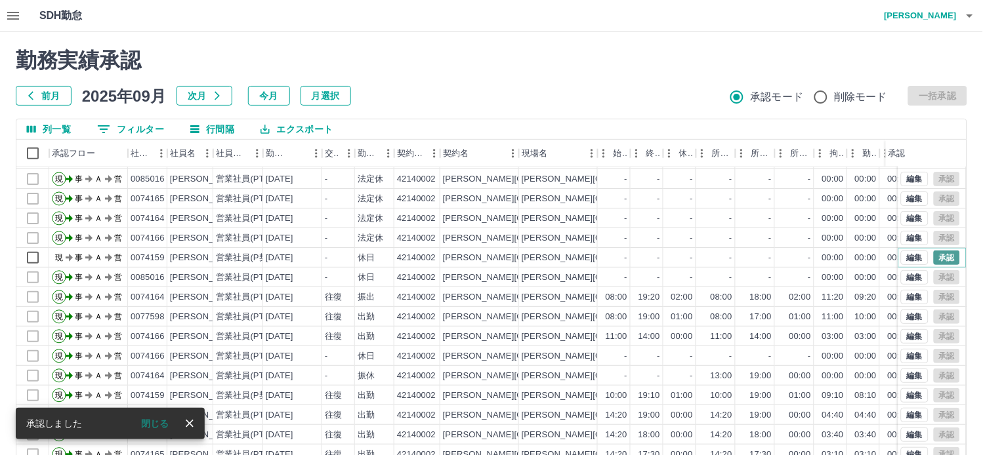
click at [937, 251] on button "承認" at bounding box center [946, 258] width 26 height 14
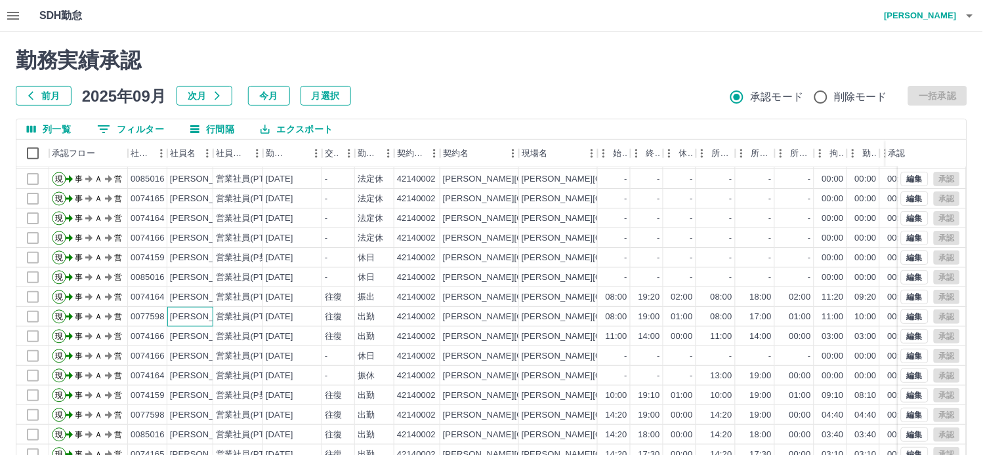
click at [206, 311] on div "稲生　圭太" at bounding box center [205, 317] width 71 height 12
click at [211, 409] on div "稲生　圭太" at bounding box center [205, 415] width 71 height 12
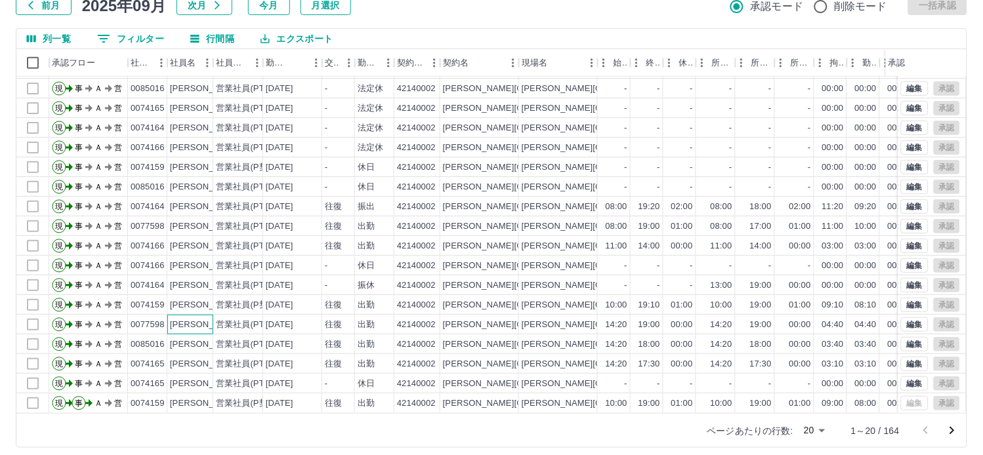
scroll to position [99, 0]
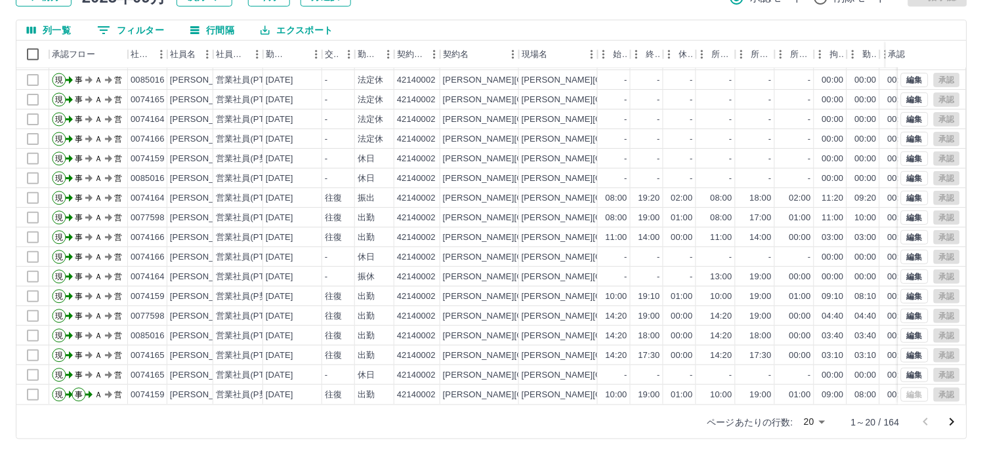
click at [821, 424] on body "SDH勤怠 小笠原　弘恵 勤務実績承認 前月 2025年09月 次月 今月 月選択 承認モード 削除モード 一括承認 列一覧 0 フィルター 行間隔 エクスポ…" at bounding box center [491, 178] width 983 height 554
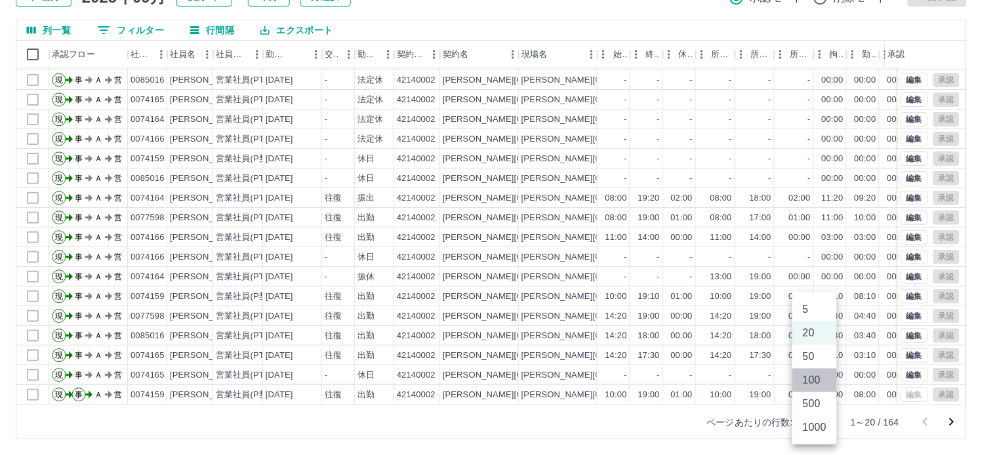
click at [809, 384] on li "100" at bounding box center [814, 381] width 45 height 24
type input "***"
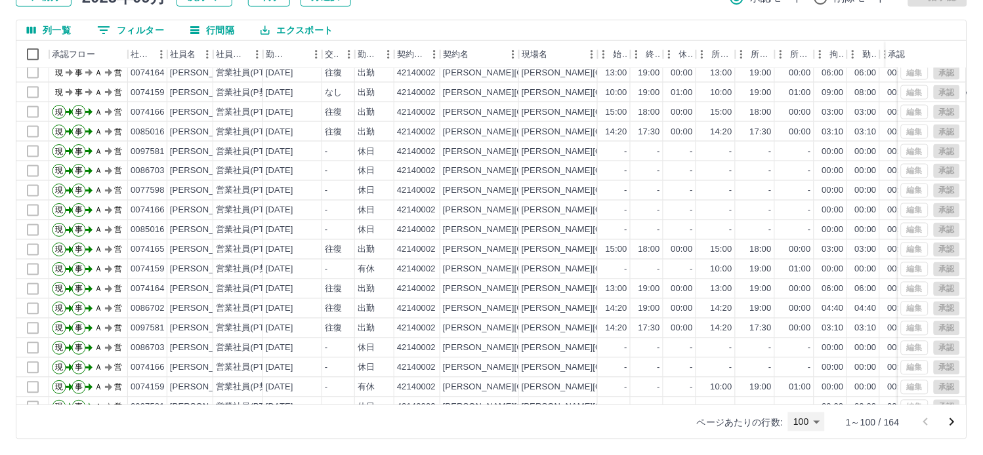
scroll to position [1498, 0]
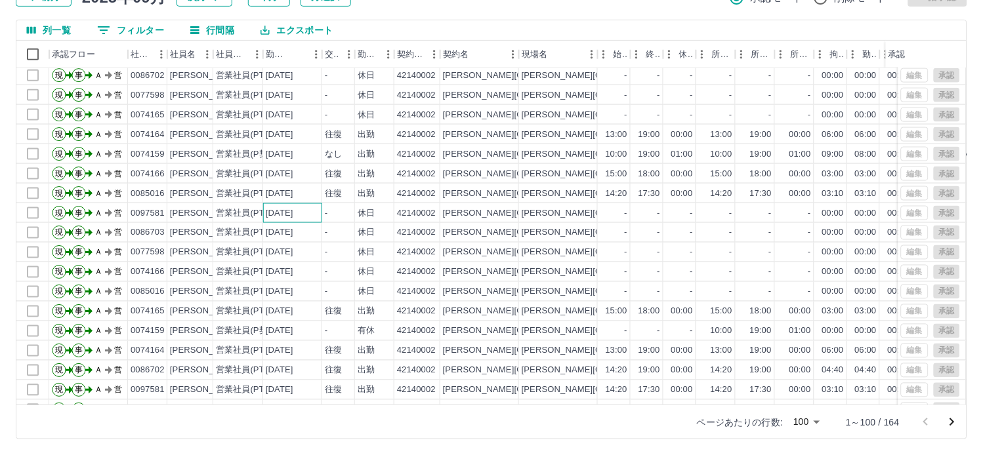
click at [313, 213] on div "2025-09-10" at bounding box center [292, 213] width 59 height 20
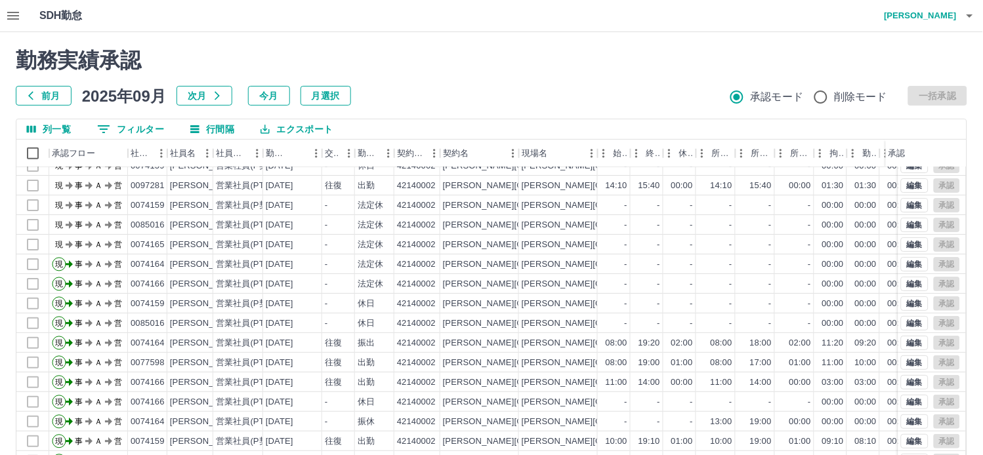
scroll to position [0, 0]
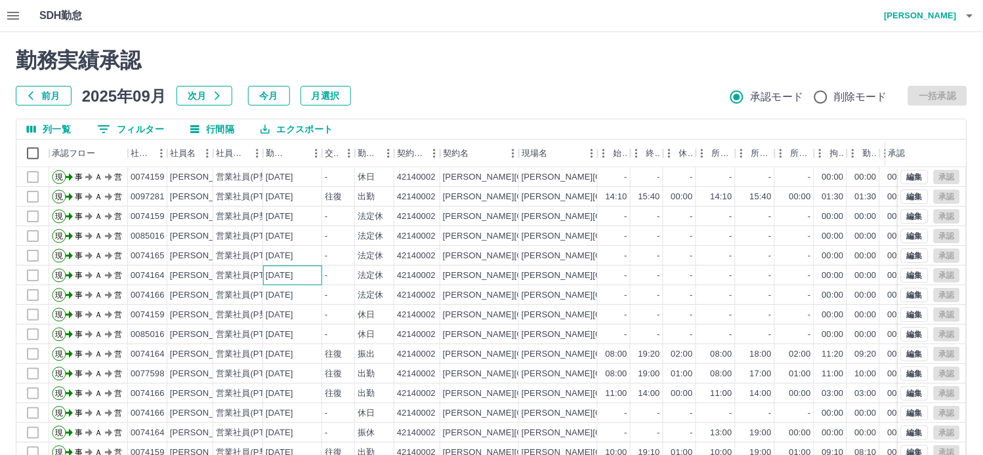
click at [266, 280] on div "2025-09-21" at bounding box center [280, 276] width 28 height 12
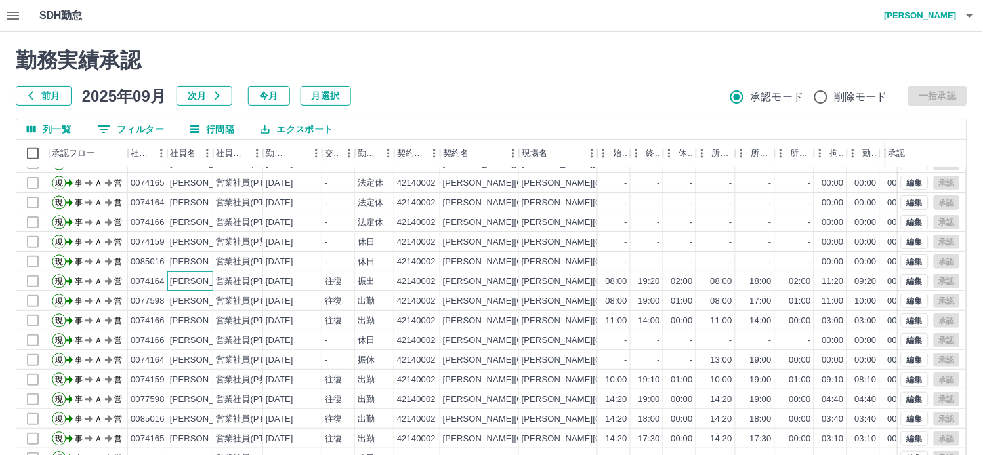
click at [201, 287] on div "山口　佐雅子" at bounding box center [241, 281] width 143 height 12
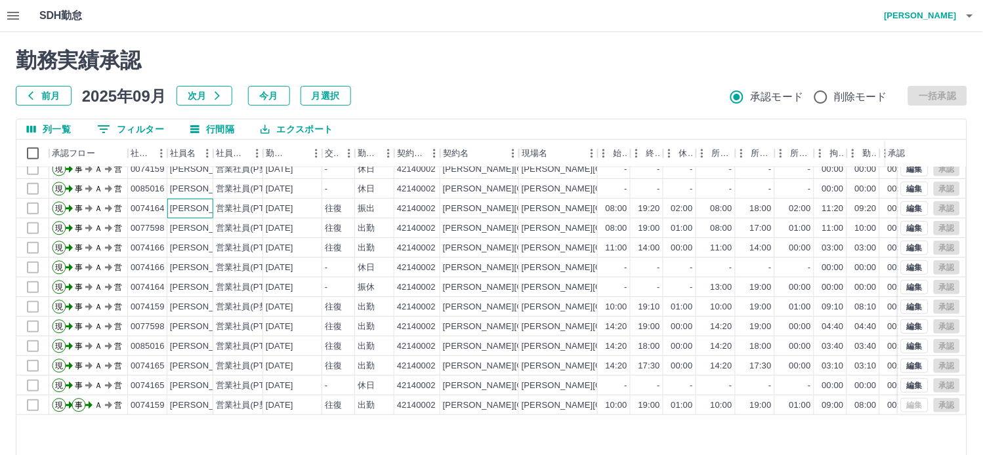
scroll to position [0, 0]
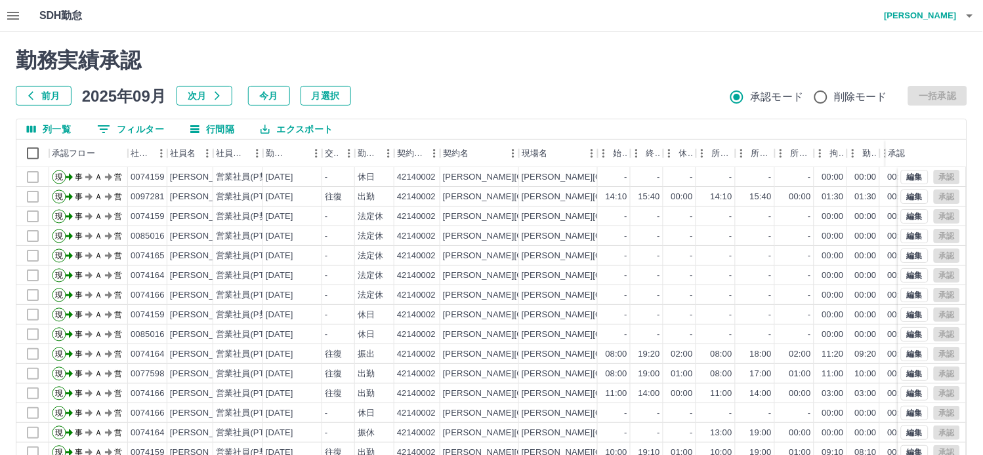
click at [15, 18] on icon "button" at bounding box center [13, 16] width 16 height 16
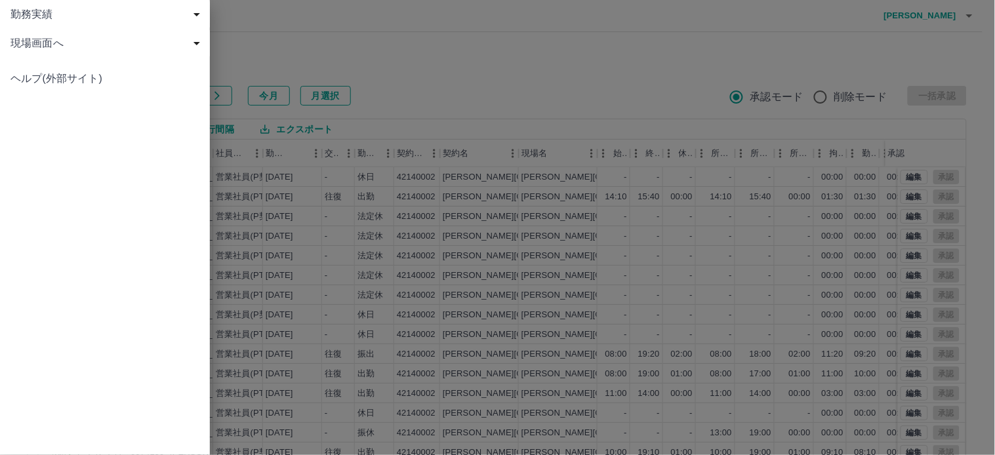
click at [62, 44] on span "現場画面へ" at bounding box center [107, 43] width 194 height 16
click at [69, 46] on span "現場画面へ" at bounding box center [107, 43] width 194 height 16
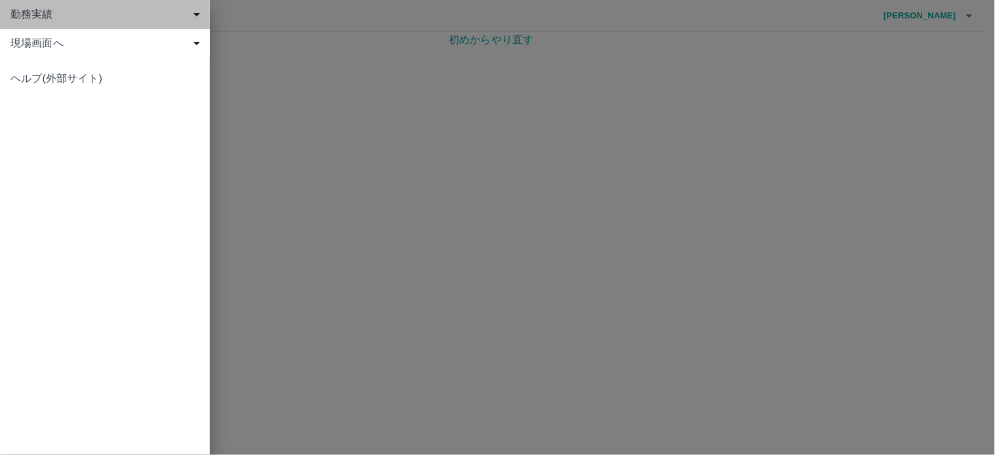
click at [20, 10] on span "勤務実績" at bounding box center [107, 15] width 194 height 16
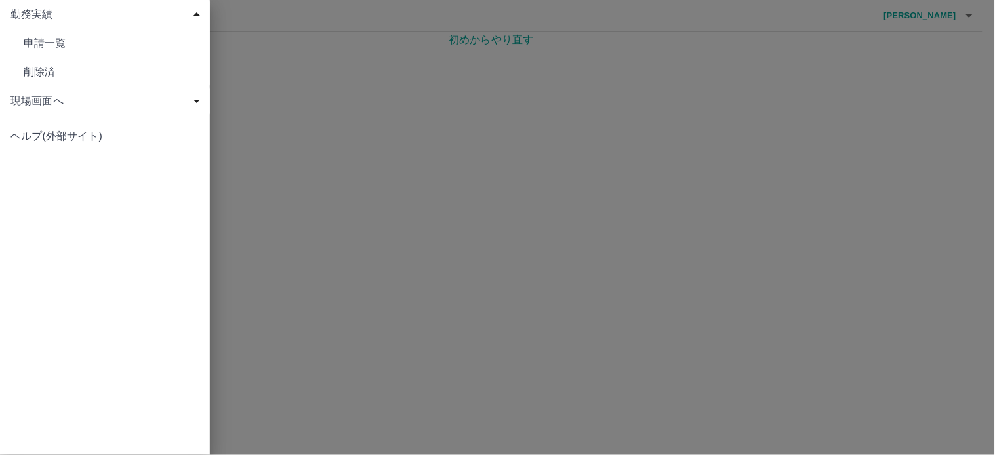
click at [24, 102] on span "現場画面へ" at bounding box center [107, 101] width 194 height 16
click at [51, 134] on span "現場画面へ" at bounding box center [112, 130] width 176 height 16
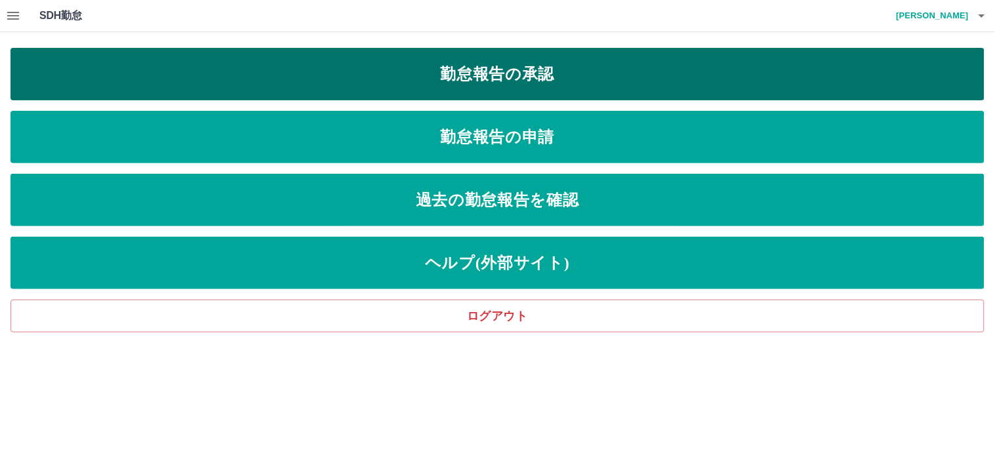
click at [447, 75] on link "勤怠報告の承認" at bounding box center [497, 74] width 974 height 52
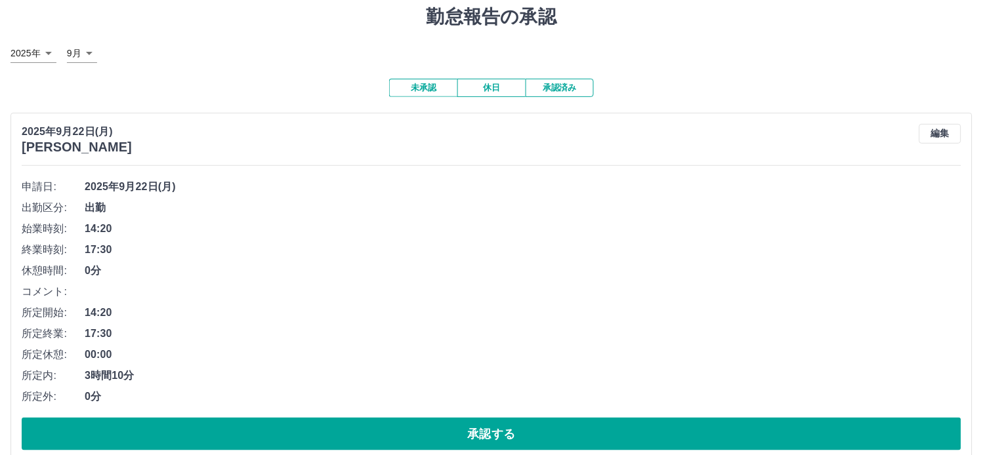
scroll to position [66, 0]
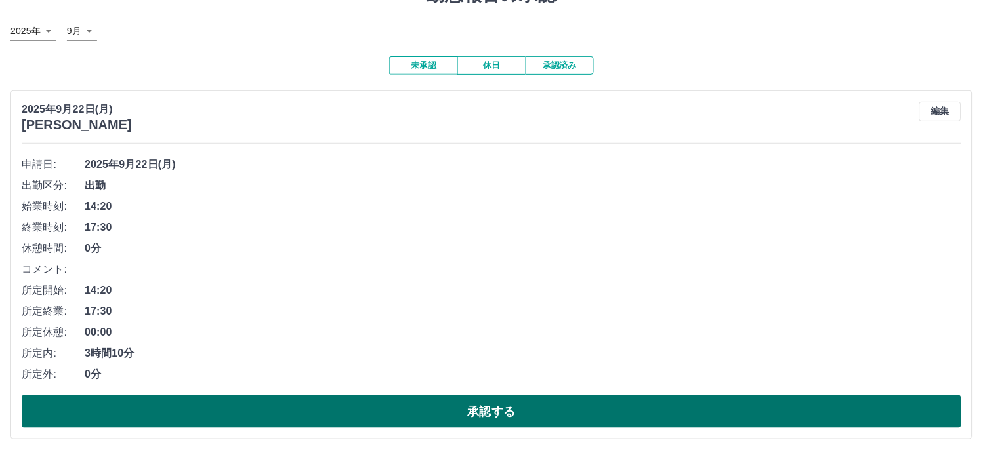
click at [467, 416] on button "承認する" at bounding box center [491, 412] width 939 height 33
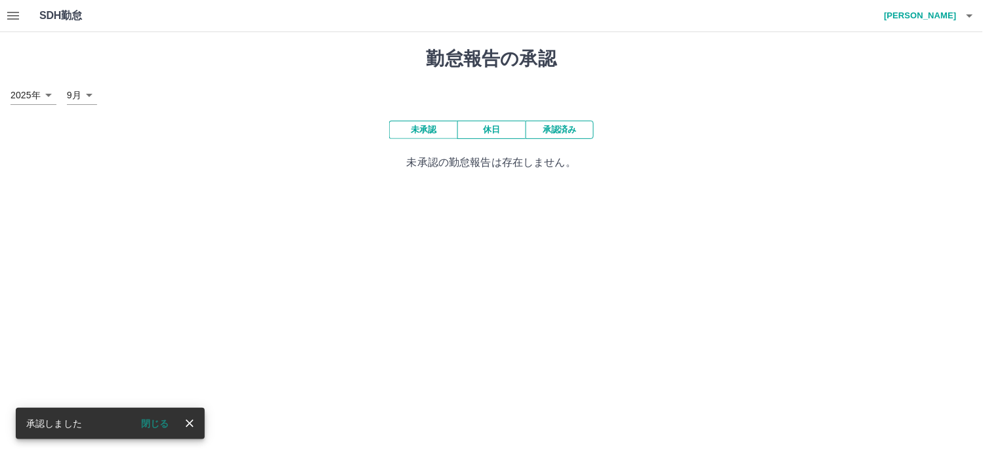
scroll to position [0, 0]
click at [10, 11] on icon "button" at bounding box center [13, 16] width 16 height 16
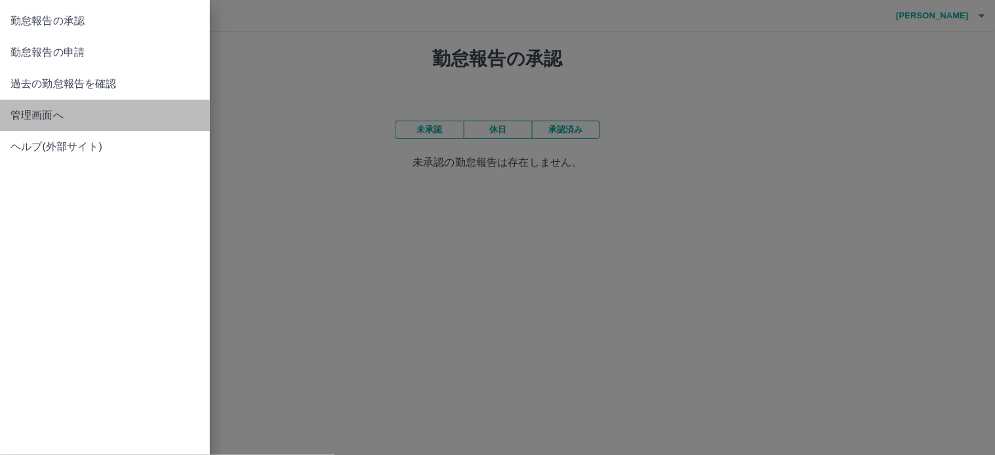
click at [27, 117] on span "管理画面へ" at bounding box center [104, 116] width 189 height 16
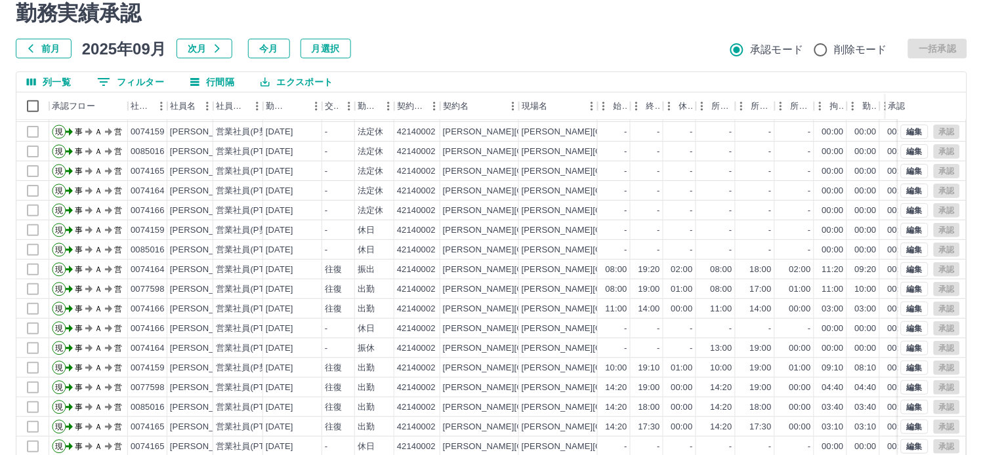
scroll to position [73, 0]
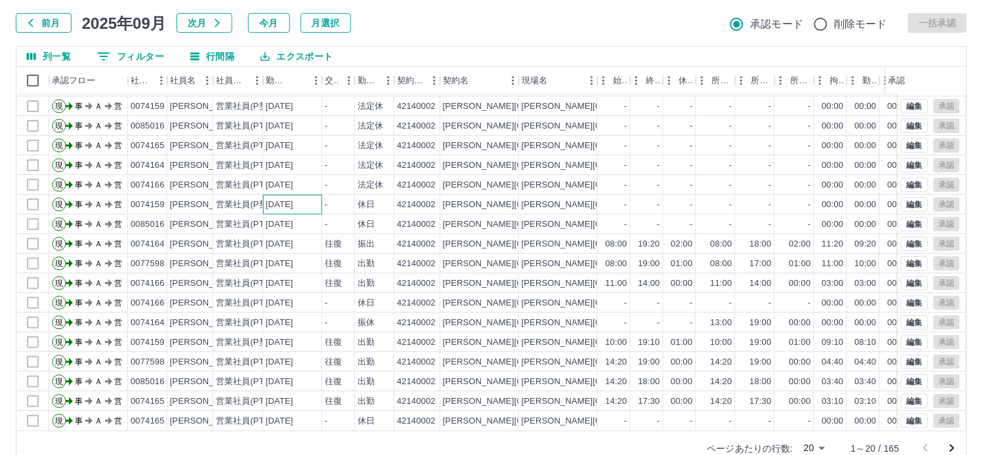
click at [318, 195] on div "2025-09-20" at bounding box center [292, 205] width 59 height 20
click at [313, 214] on div "2025-09-20" at bounding box center [292, 224] width 59 height 20
click at [312, 234] on div "2025-09-20" at bounding box center [292, 244] width 59 height 20
click at [312, 254] on div "2025-09-20" at bounding box center [292, 264] width 59 height 20
click at [312, 274] on div "2025-09-20" at bounding box center [292, 284] width 59 height 20
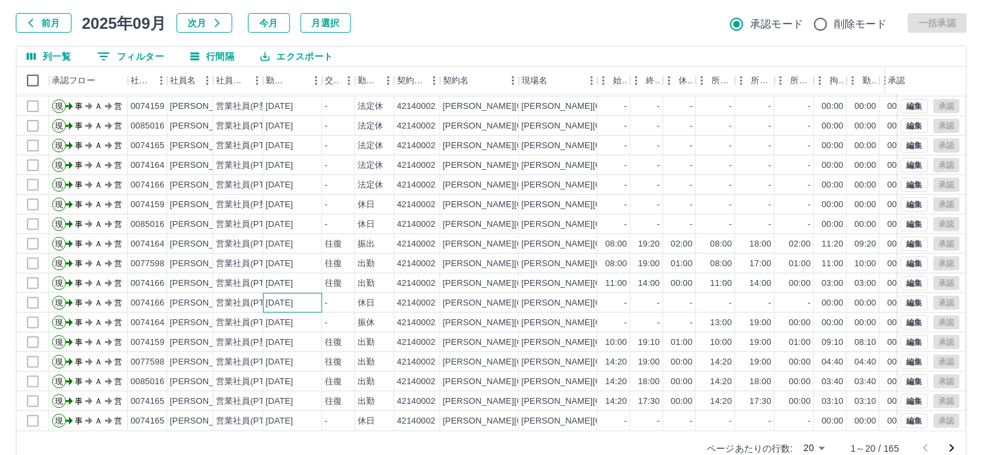
click at [316, 293] on div "2025-09-19" at bounding box center [292, 303] width 59 height 20
click at [264, 274] on div "2025-09-20" at bounding box center [292, 284] width 59 height 20
click at [264, 256] on div "2025-09-20" at bounding box center [292, 264] width 59 height 20
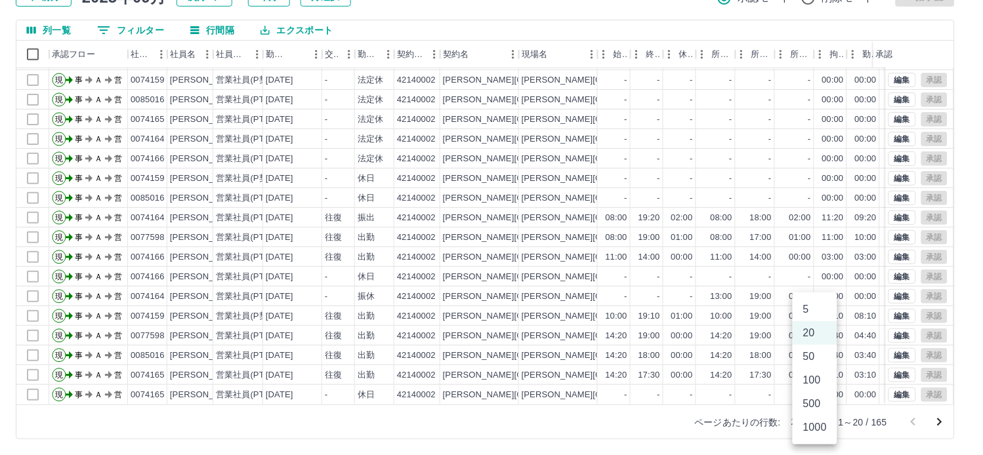
click at [825, 425] on body "SDH勤怠 小笠原　弘恵 勤務実績承認 前月 2025年09月 次月 今月 月選択 承認モード 削除モード 一括承認 列一覧 0 フィルター 行間隔 エクスポ…" at bounding box center [491, 178] width 983 height 554
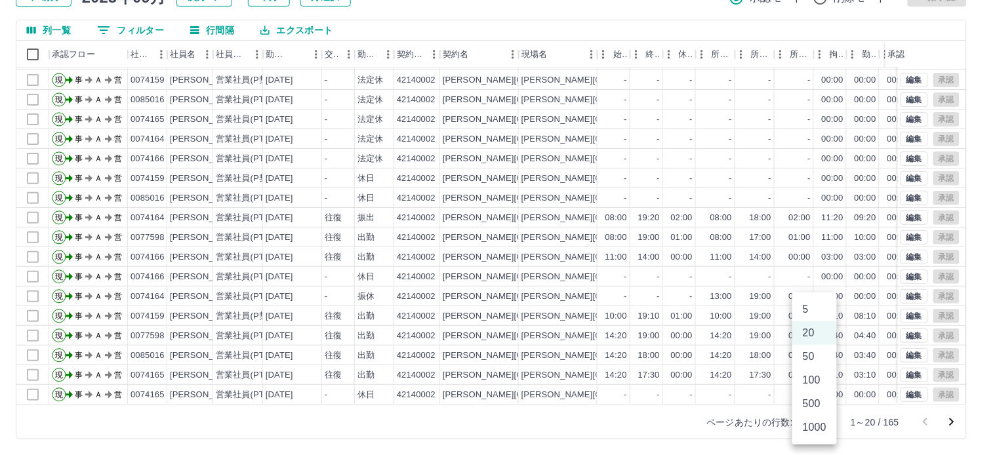
click at [817, 384] on li "100" at bounding box center [814, 381] width 45 height 24
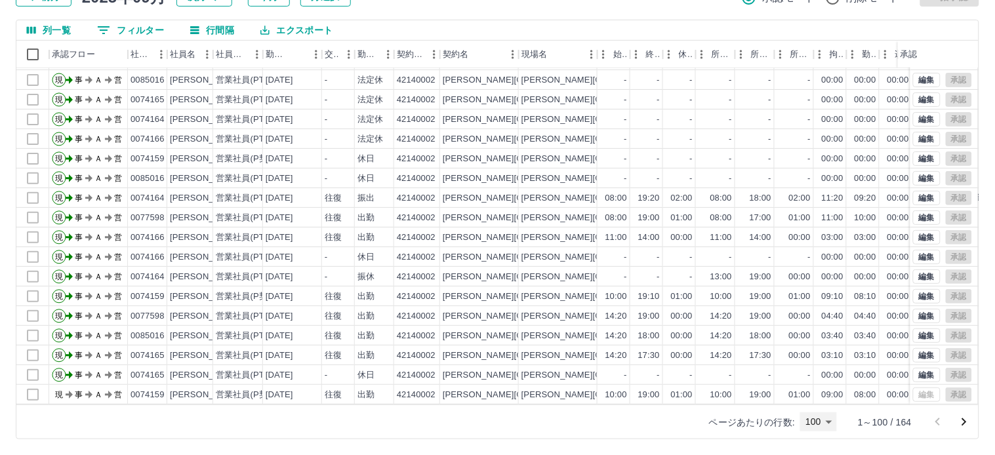
type input "***"
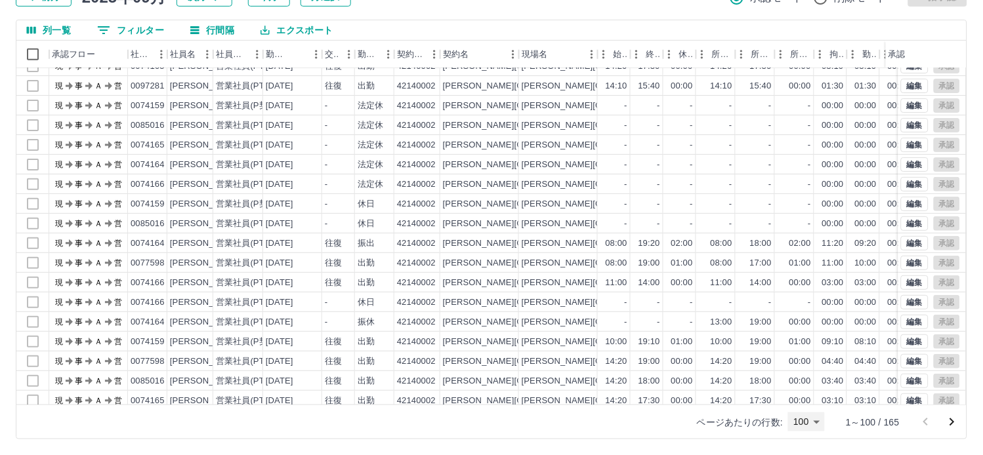
scroll to position [20, 0]
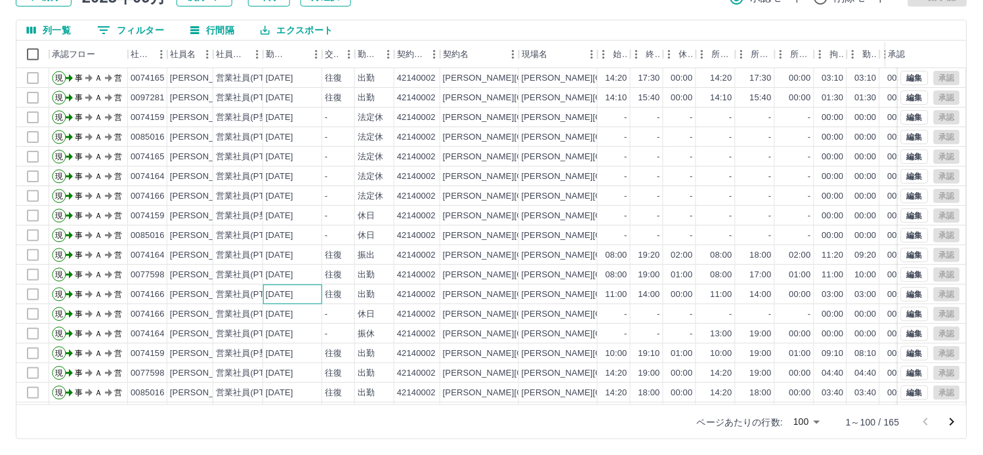
click at [293, 299] on div "2025-09-20" at bounding box center [280, 295] width 28 height 12
click at [291, 282] on div "2025-09-20" at bounding box center [292, 275] width 59 height 20
click at [287, 258] on div "2025-09-20" at bounding box center [280, 255] width 28 height 12
click at [287, 239] on div "2025-09-20" at bounding box center [280, 236] width 28 height 12
click at [289, 217] on div "2025-09-20" at bounding box center [280, 216] width 28 height 12
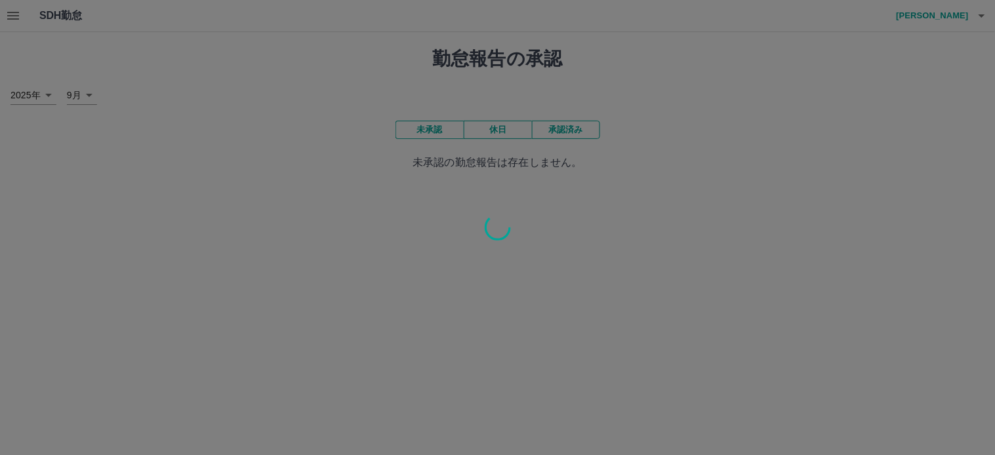
click at [982, 16] on div at bounding box center [497, 227] width 995 height 455
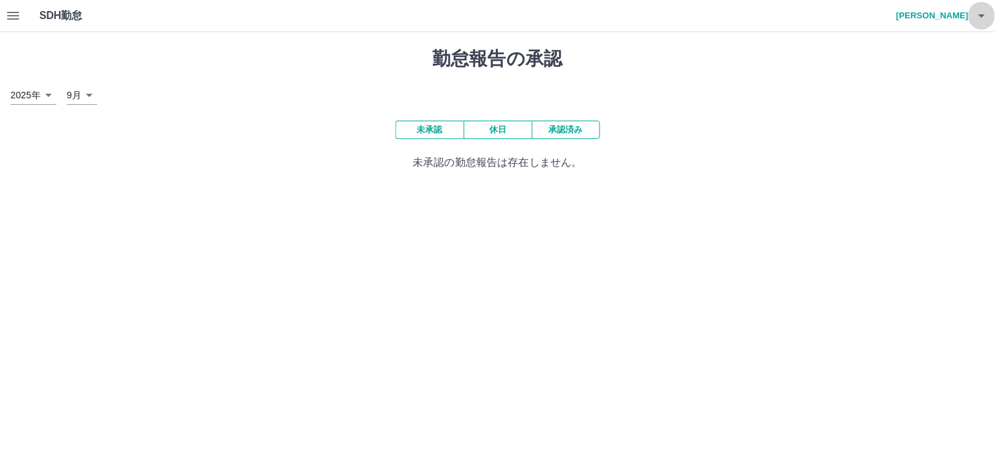
click at [982, 16] on icon "button" at bounding box center [982, 15] width 7 height 3
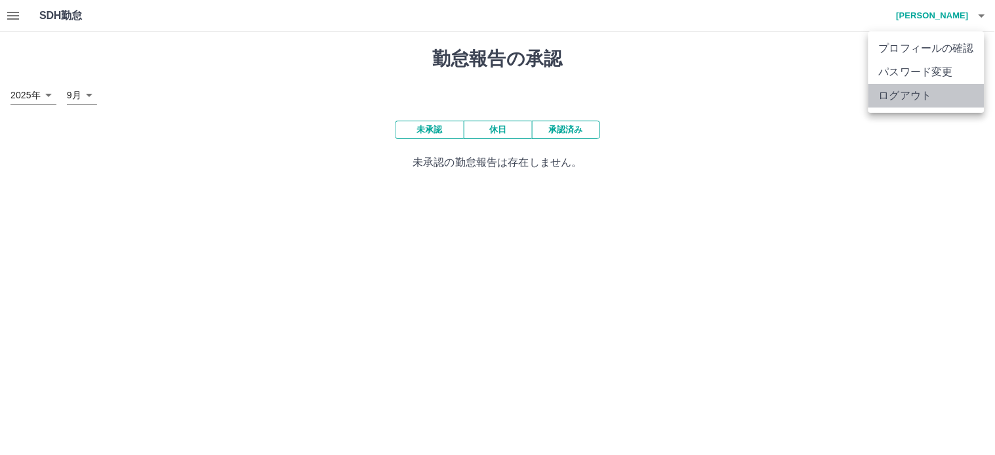
click at [932, 93] on li "ログアウト" at bounding box center [926, 96] width 116 height 24
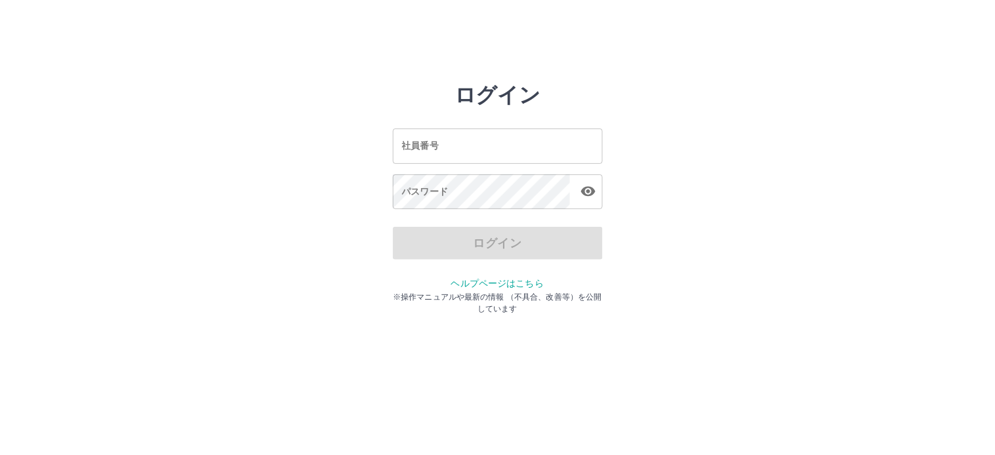
click at [439, 144] on input "社員番号" at bounding box center [498, 146] width 210 height 35
type input "*******"
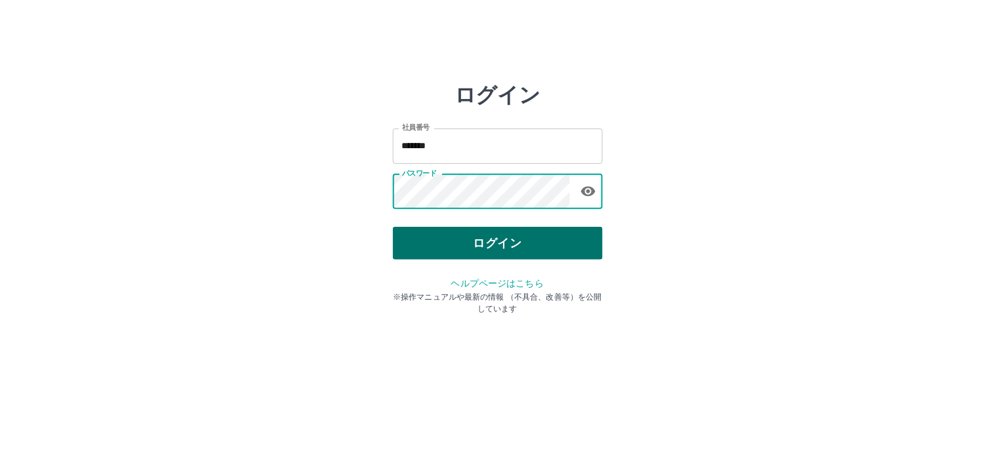
click at [495, 246] on button "ログイン" at bounding box center [498, 243] width 210 height 33
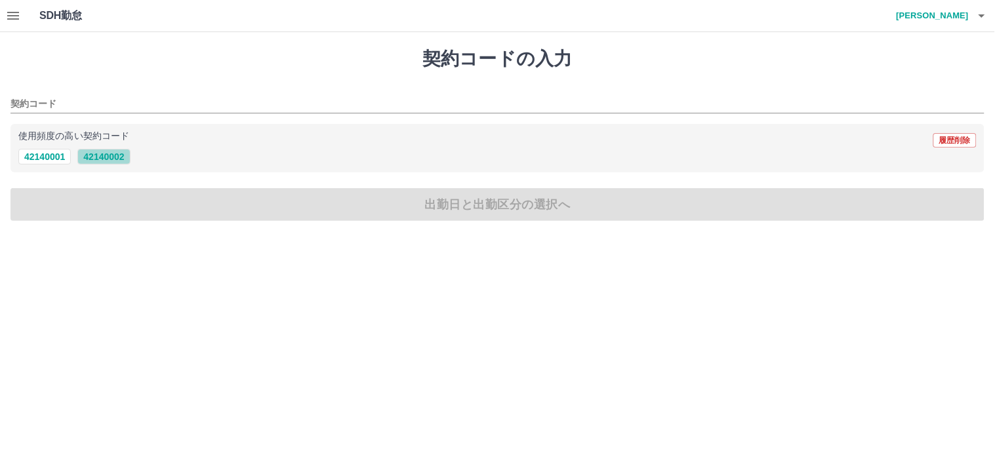
click at [89, 154] on button "42140002" at bounding box center [103, 157] width 52 height 16
type input "********"
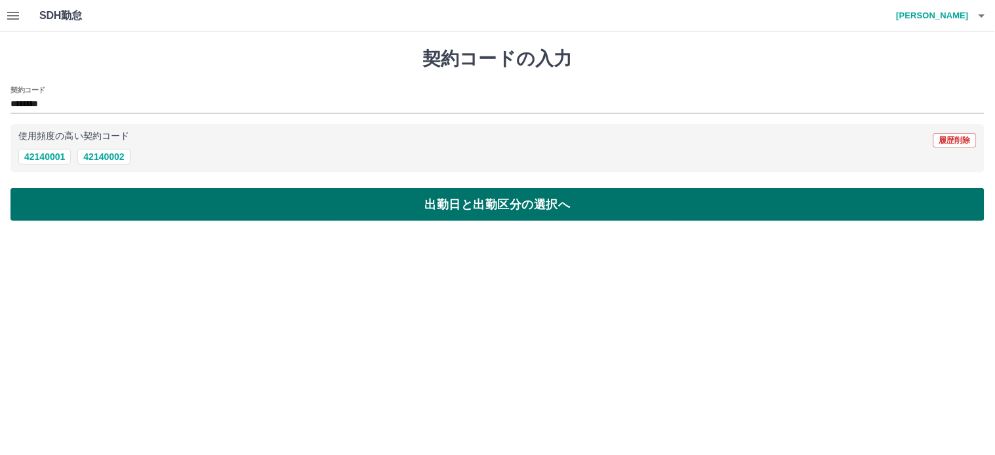
drag, startPoint x: 469, startPoint y: 201, endPoint x: 409, endPoint y: 181, distance: 63.5
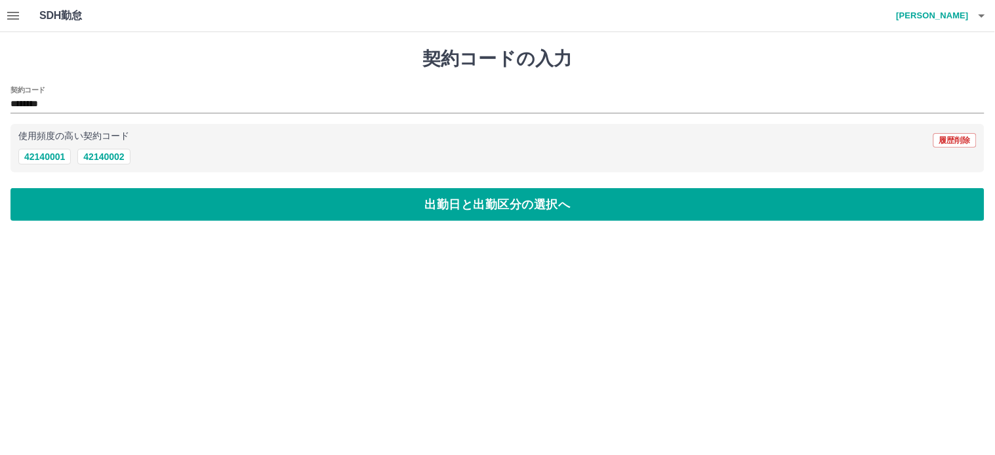
click at [468, 201] on button "出勤日と出勤区分の選択へ" at bounding box center [497, 204] width 974 height 33
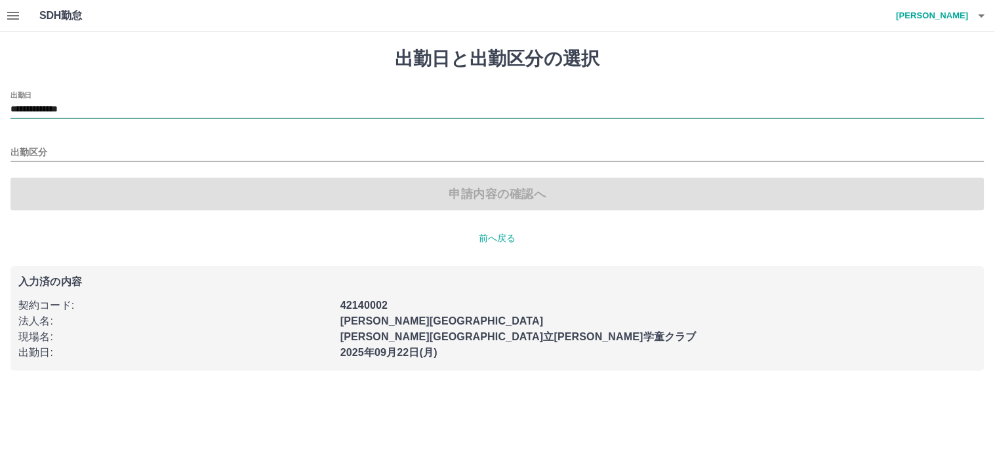
click at [67, 105] on input "**********" at bounding box center [497, 110] width 974 height 16
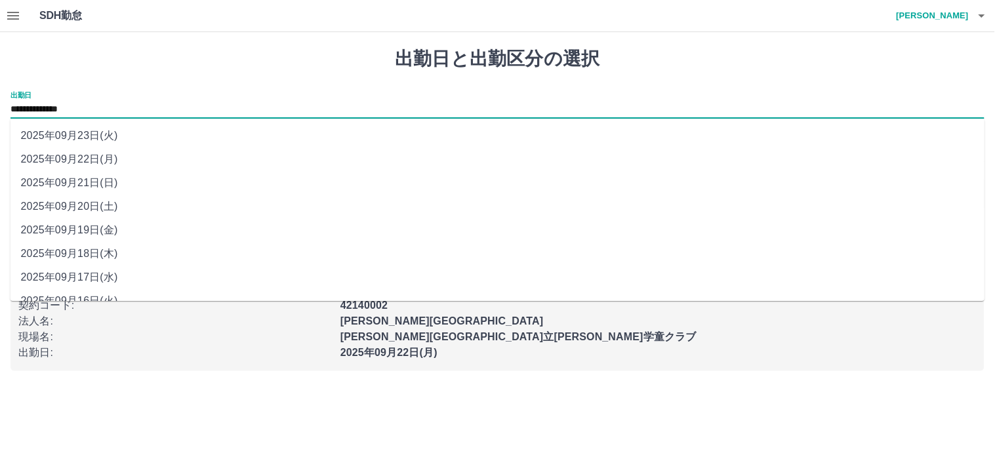
click at [94, 276] on li "2025年09月17日(水)" at bounding box center [497, 278] width 975 height 24
type input "**********"
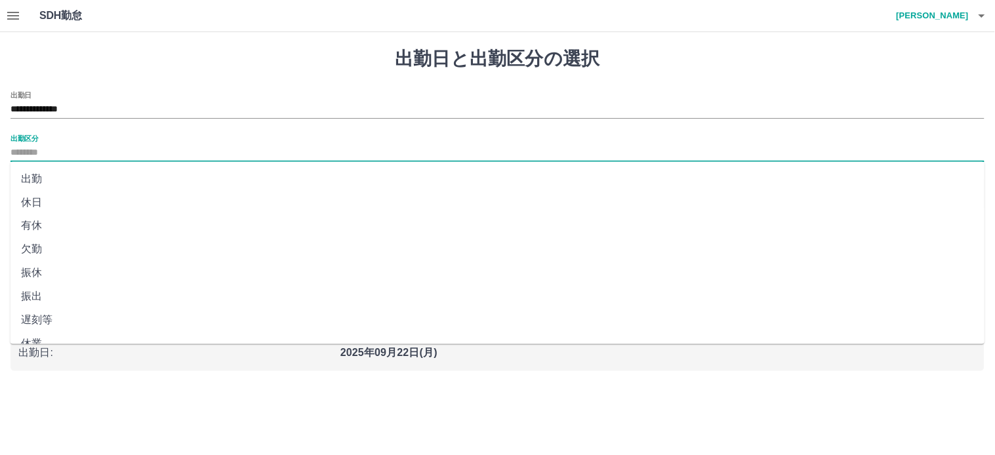
click at [61, 151] on input "出勤区分" at bounding box center [497, 153] width 974 height 16
click at [40, 197] on li "休日" at bounding box center [497, 203] width 975 height 24
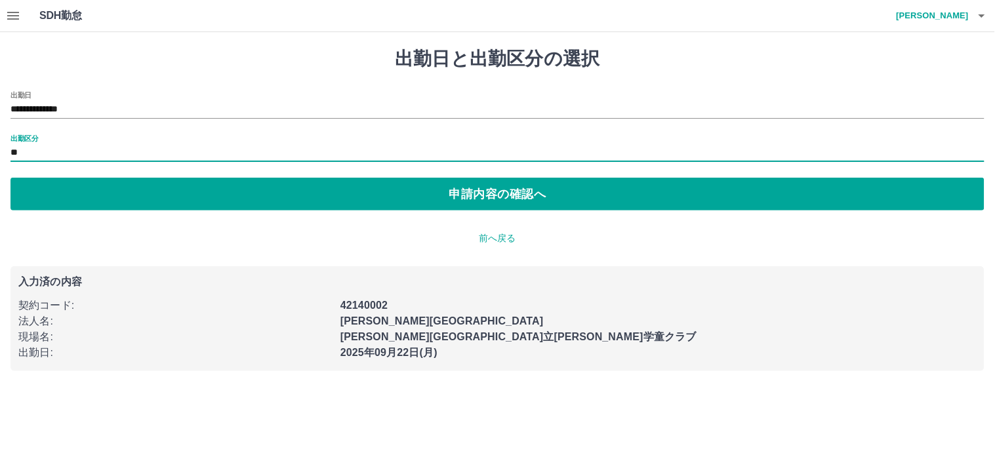
type input "**"
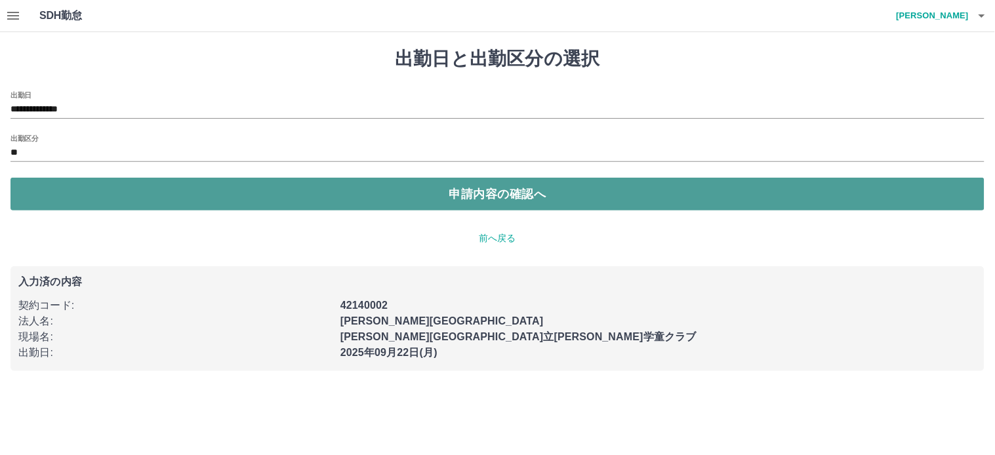
click at [475, 197] on button "申請内容の確認へ" at bounding box center [497, 194] width 974 height 33
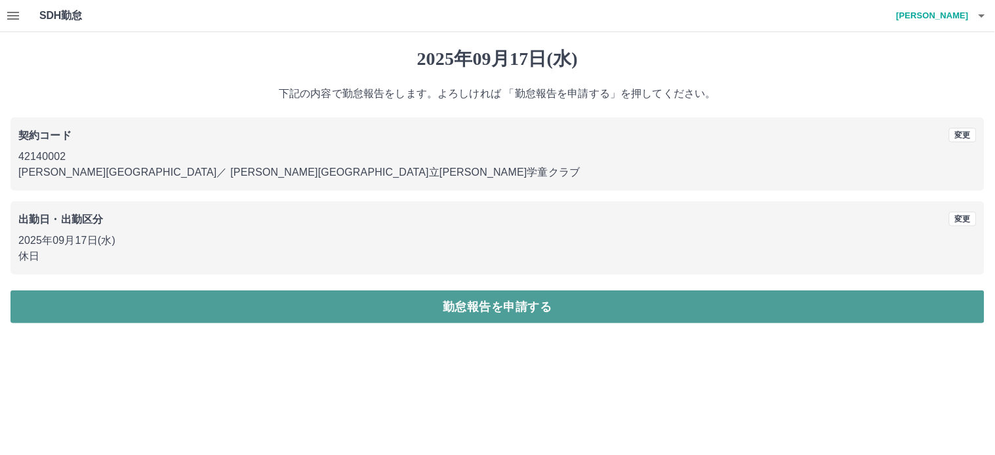
click at [487, 312] on button "勤怠報告を申請する" at bounding box center [497, 307] width 974 height 33
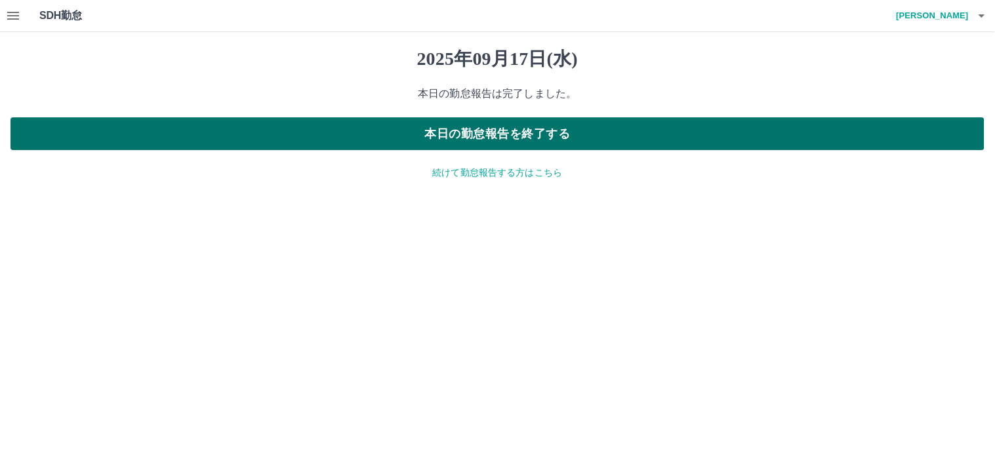
click at [467, 136] on button "本日の勤怠報告を終了する" at bounding box center [497, 133] width 974 height 33
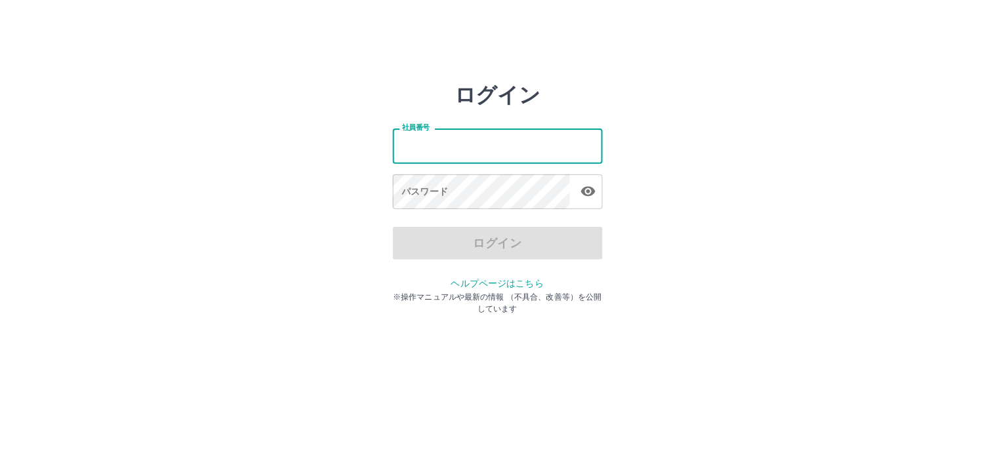
click at [498, 138] on input "社員番号" at bounding box center [498, 146] width 210 height 35
type input "*******"
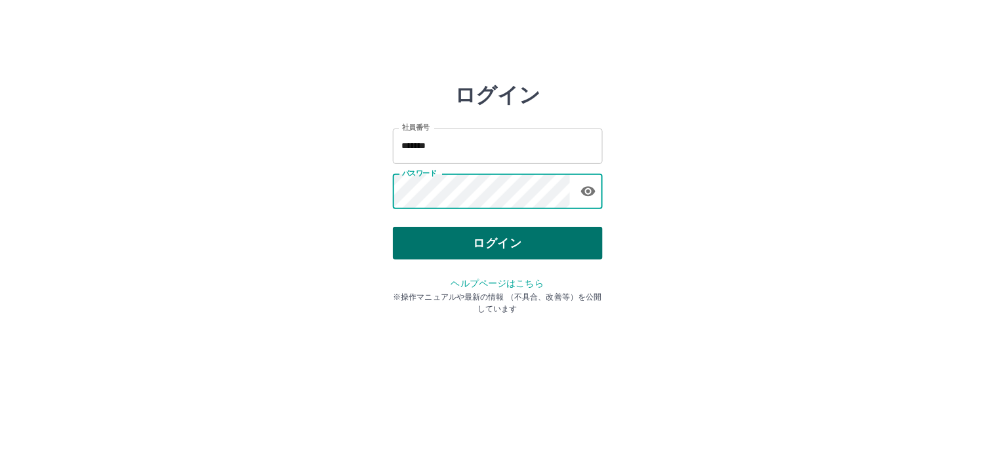
click at [490, 235] on button "ログイン" at bounding box center [498, 243] width 210 height 33
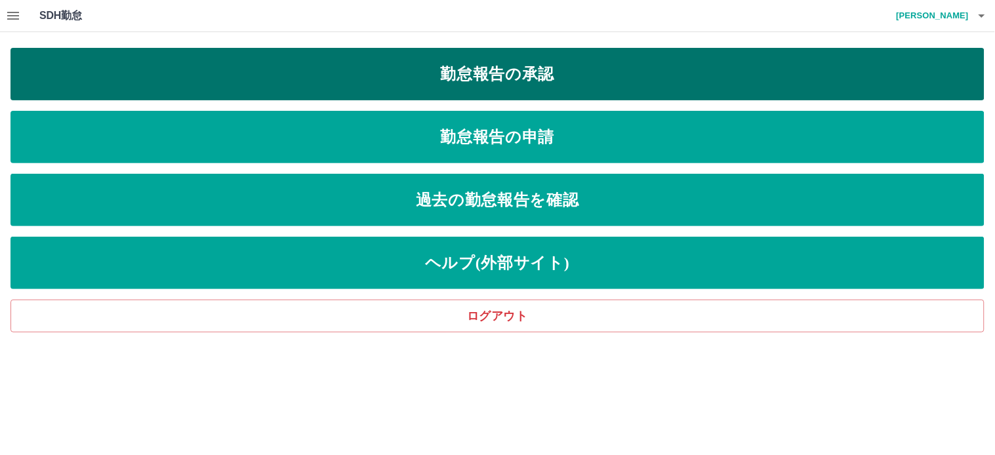
click at [506, 77] on link "勤怠報告の承認" at bounding box center [497, 74] width 974 height 52
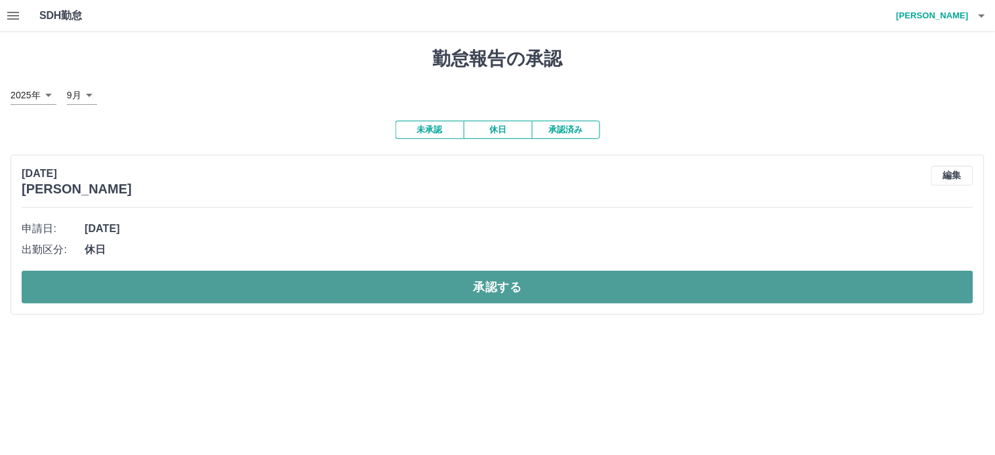
click at [494, 298] on button "承認する" at bounding box center [498, 287] width 952 height 33
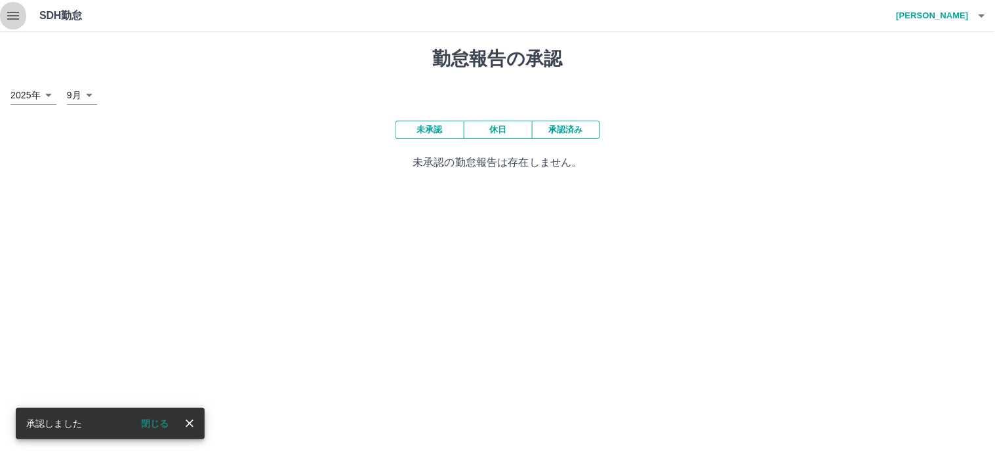
click at [20, 22] on icon "button" at bounding box center [13, 16] width 16 height 16
